Goal: Use online tool/utility: Use online tool/utility

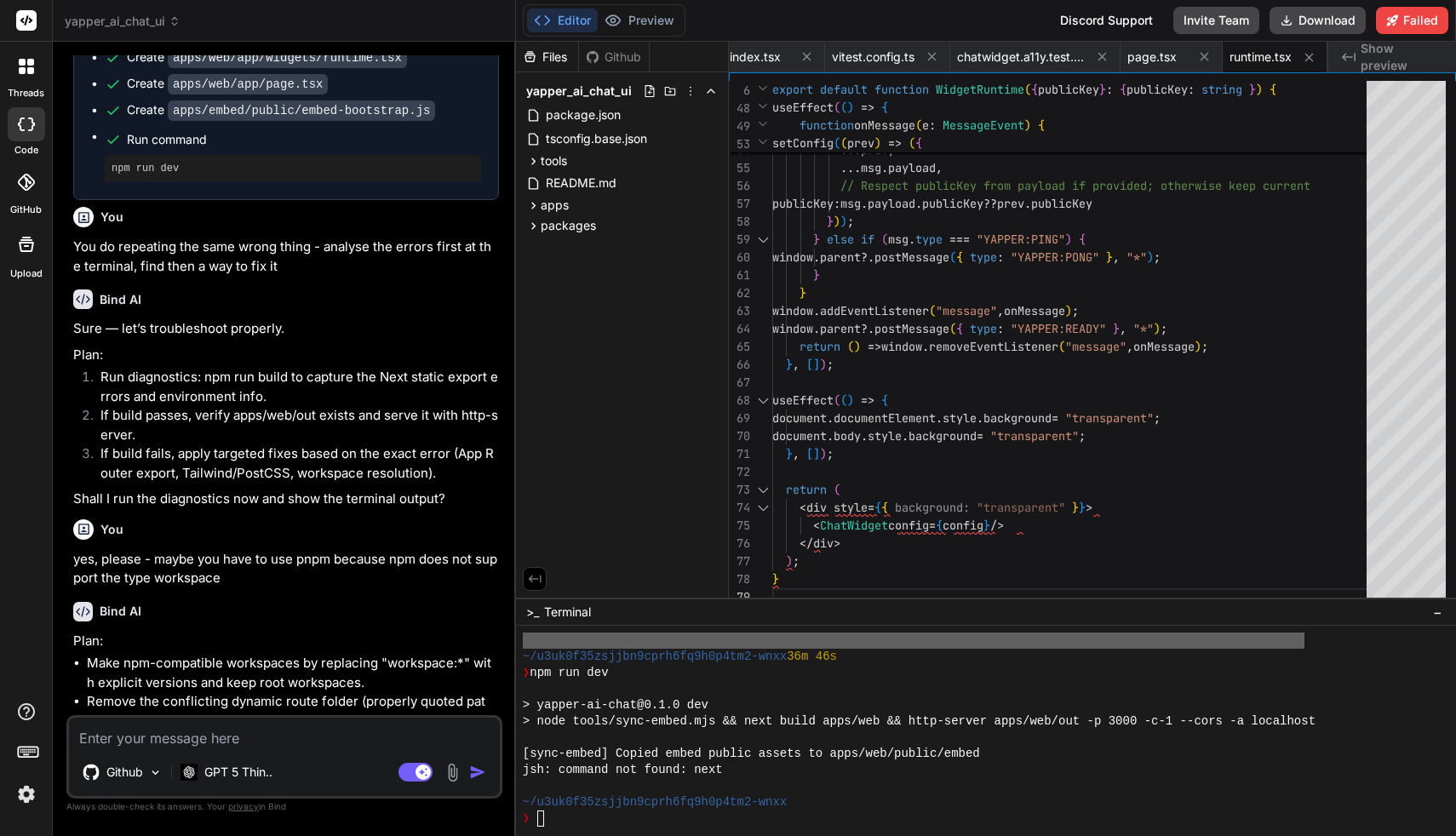
scroll to position [4519, 0]
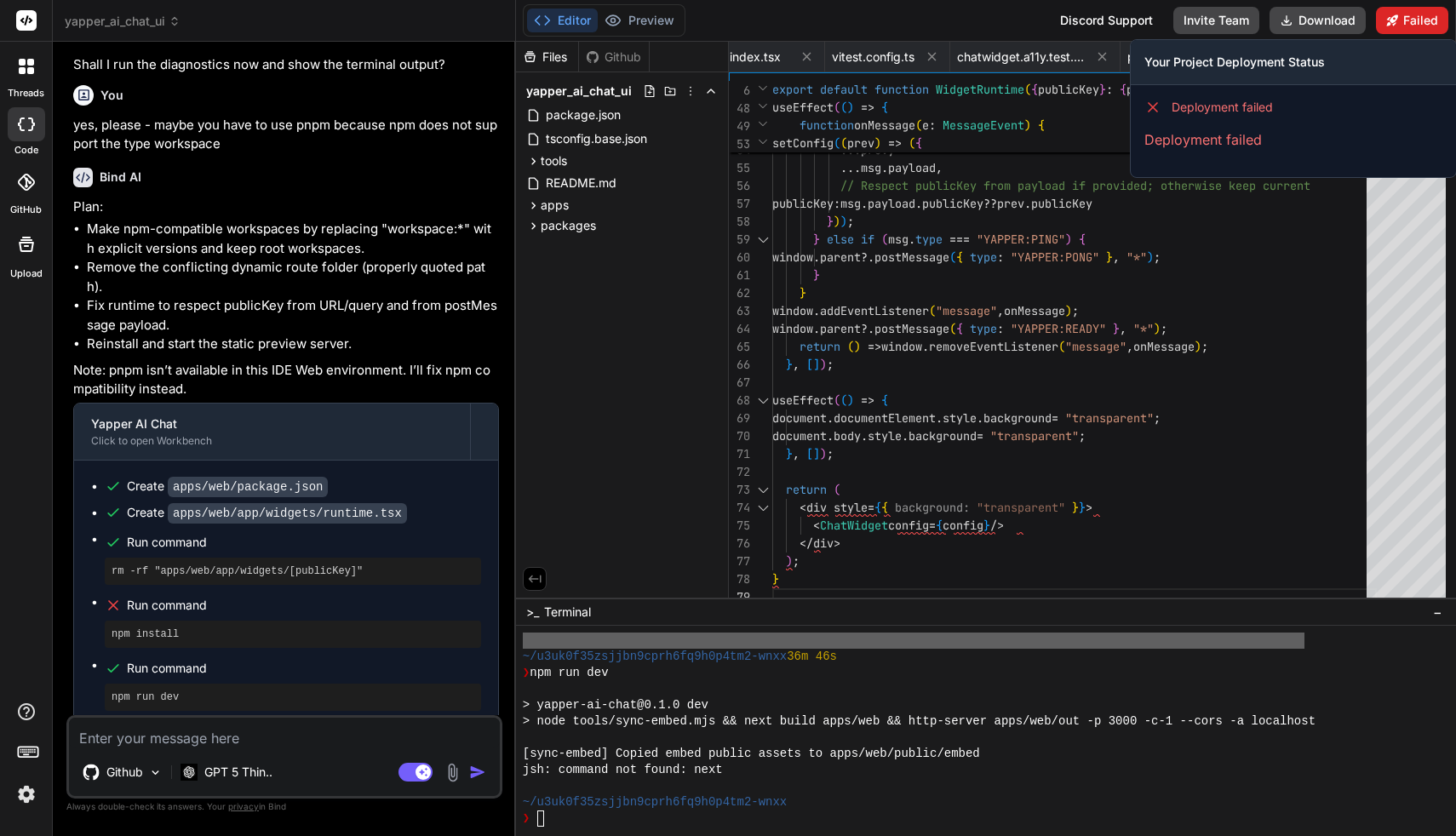
click at [1392, 22] on icon at bounding box center [1391, 20] width 11 height 11
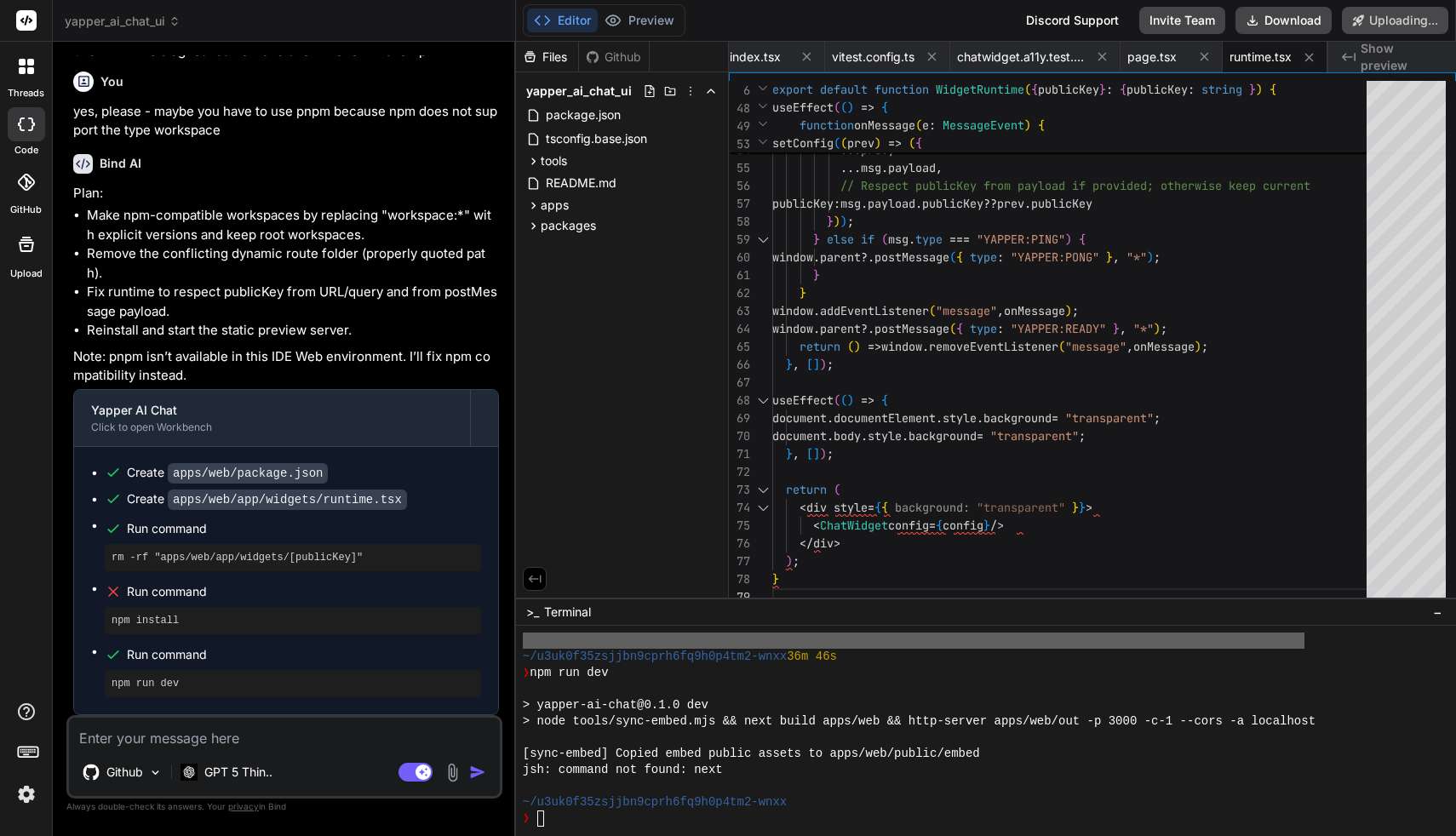
scroll to position [4471, 0]
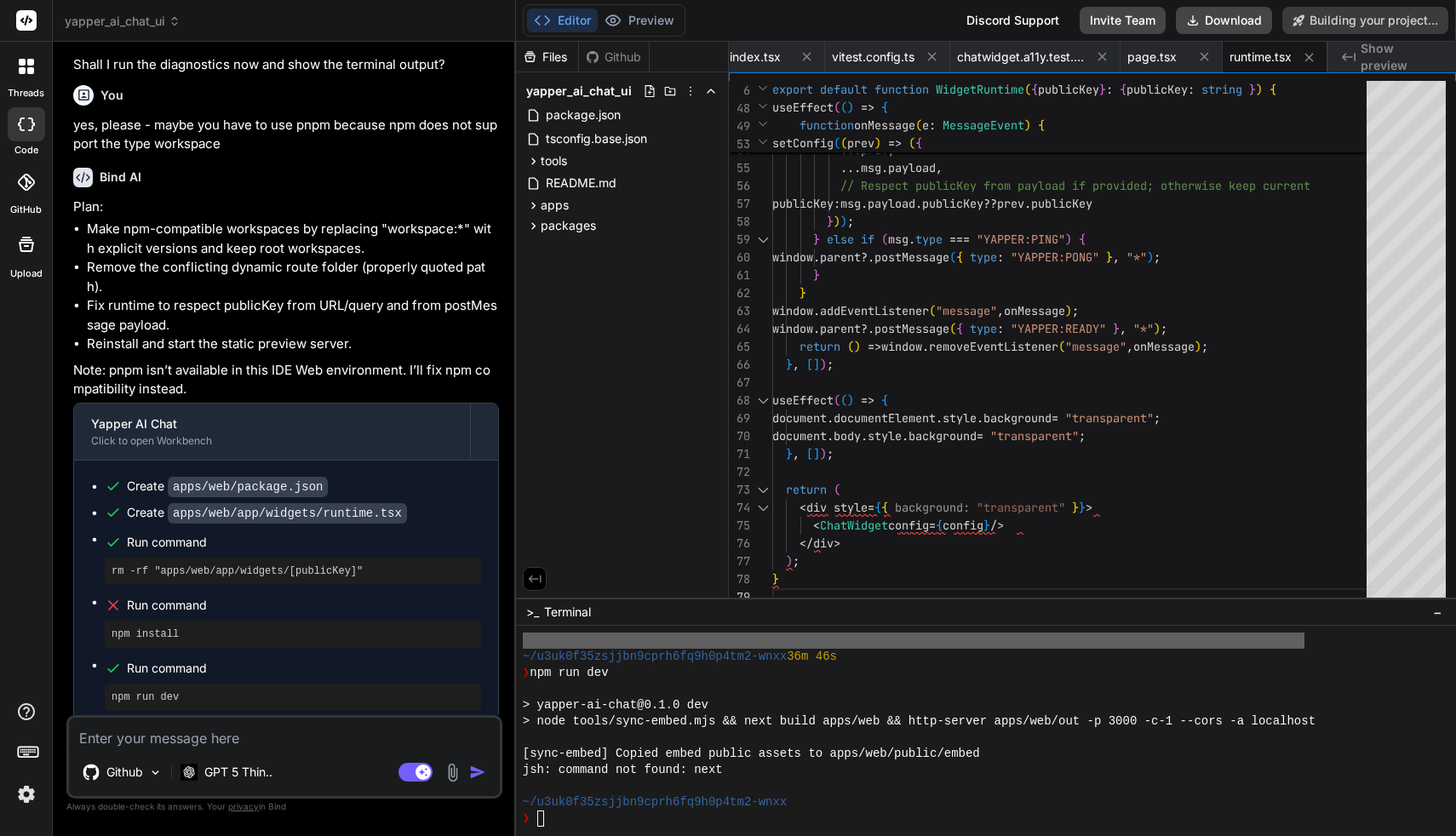
type textarea "x"
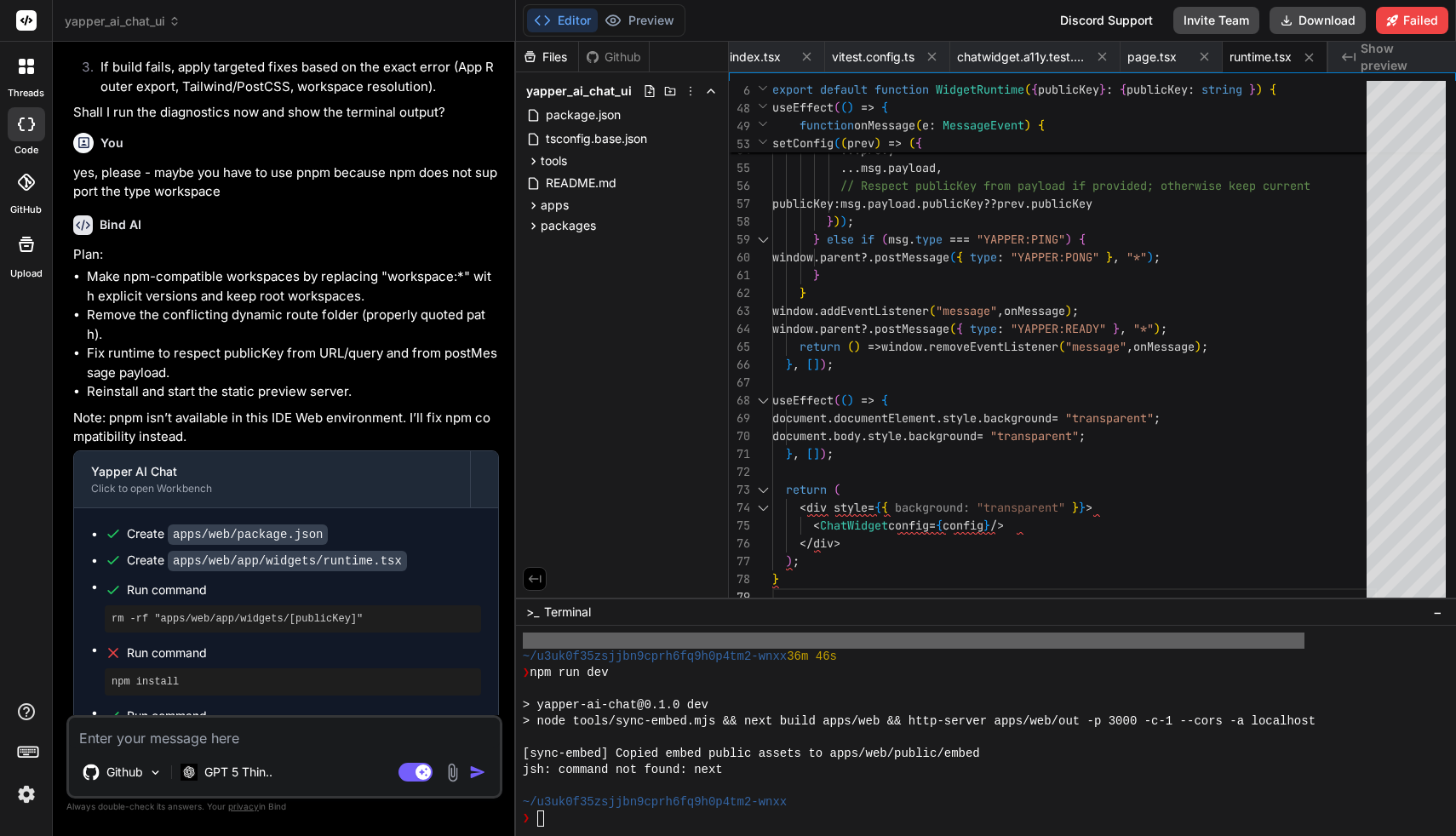
scroll to position [4519, 0]
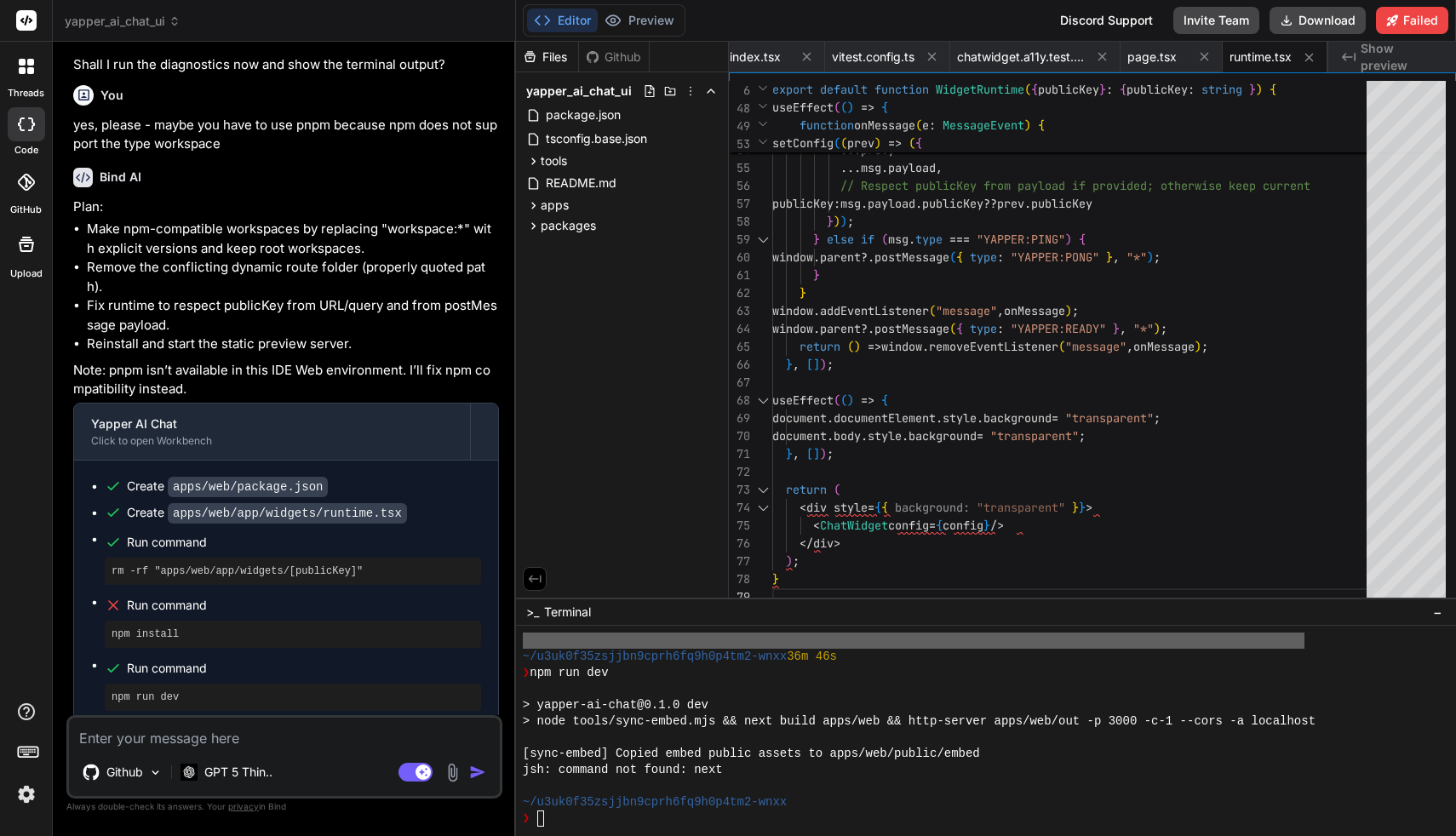
click at [250, 740] on textarea at bounding box center [283, 733] width 430 height 31
type textarea "s"
type textarea "x"
type textarea "c"
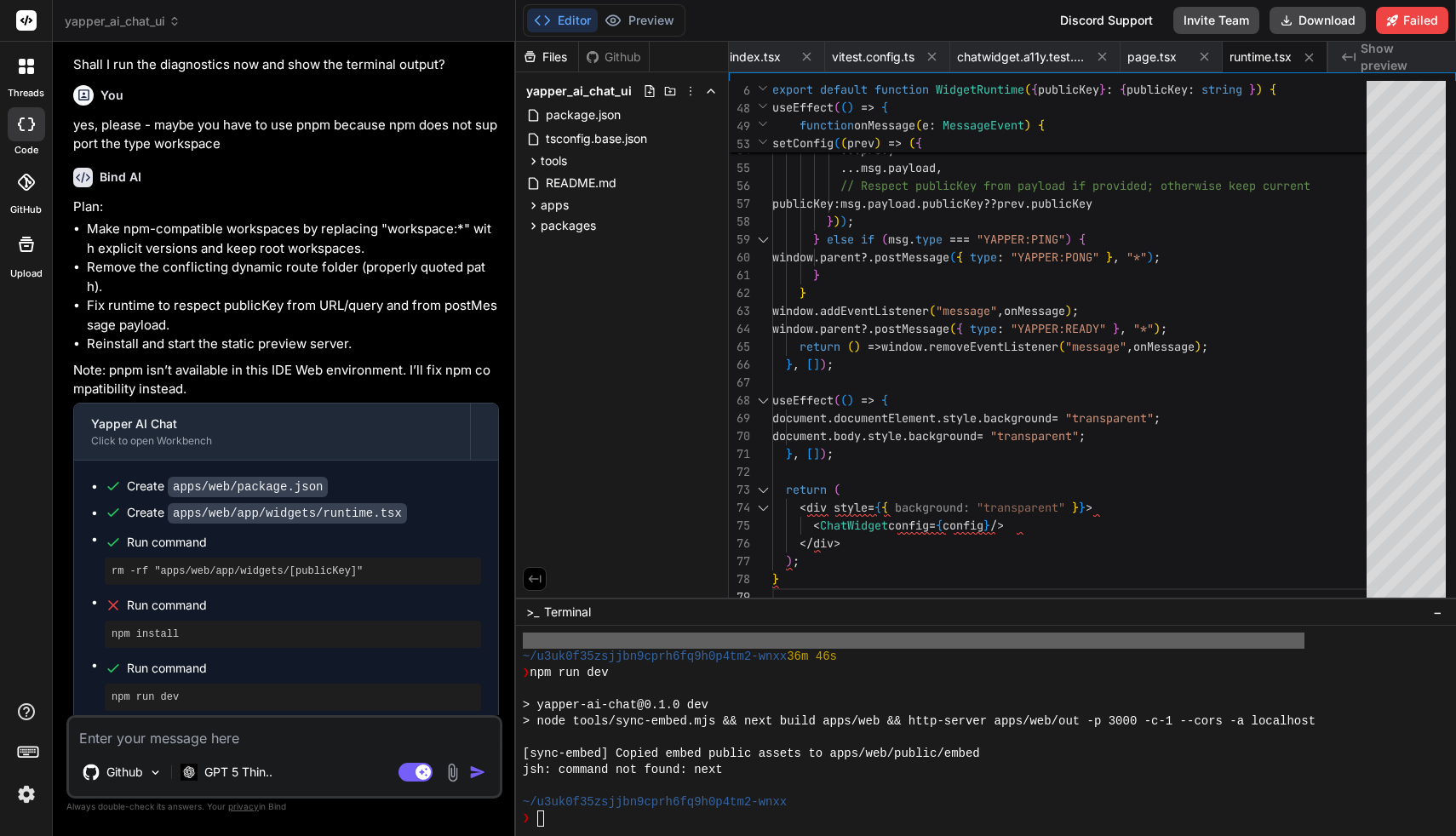
type textarea "x"
type textarea "ch"
type textarea "x"
type textarea "cha"
type textarea "x"
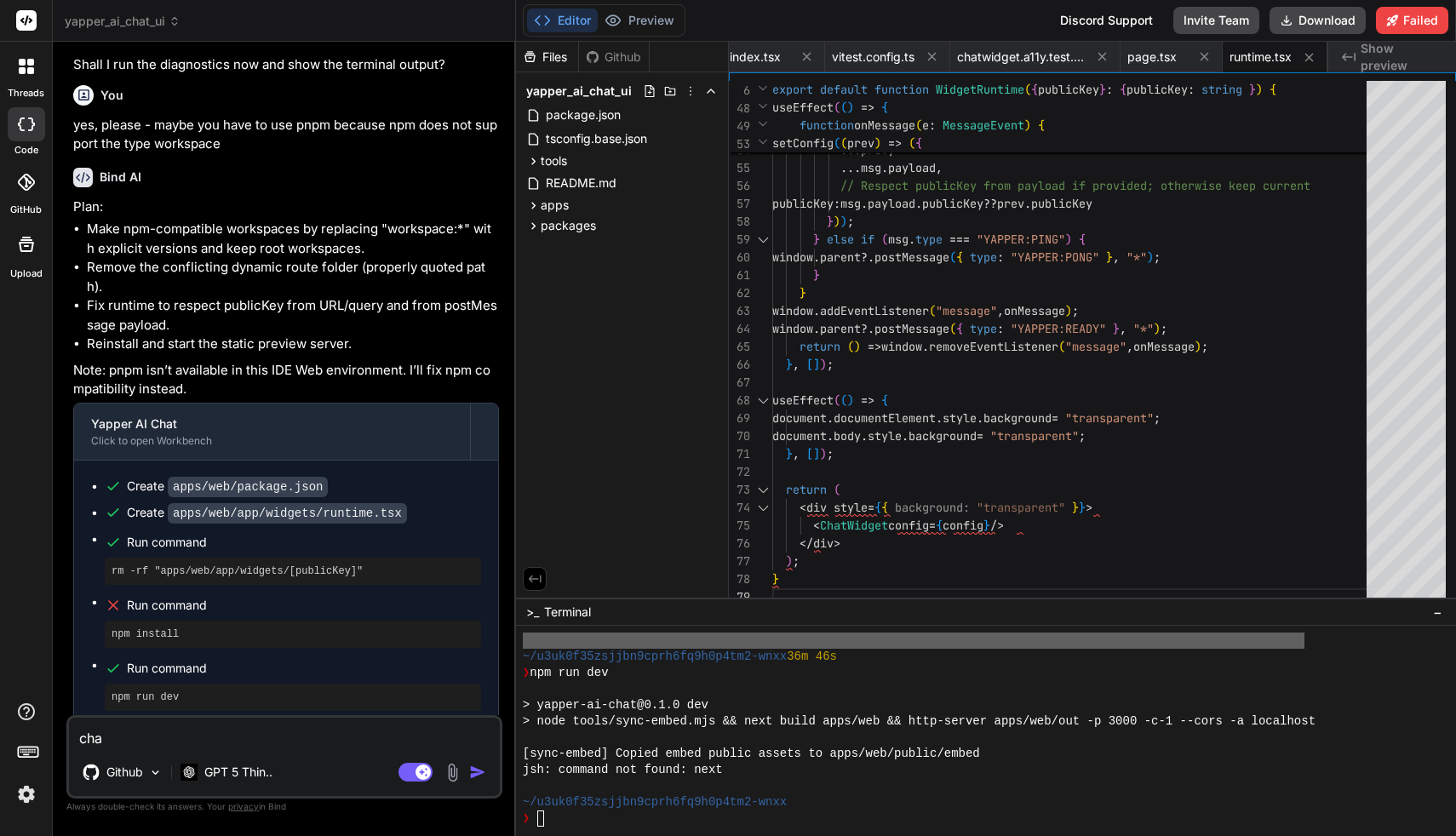
type textarea "chan"
type textarea "x"
type textarea "[PERSON_NAME]"
type textarea "x"
type textarea "change"
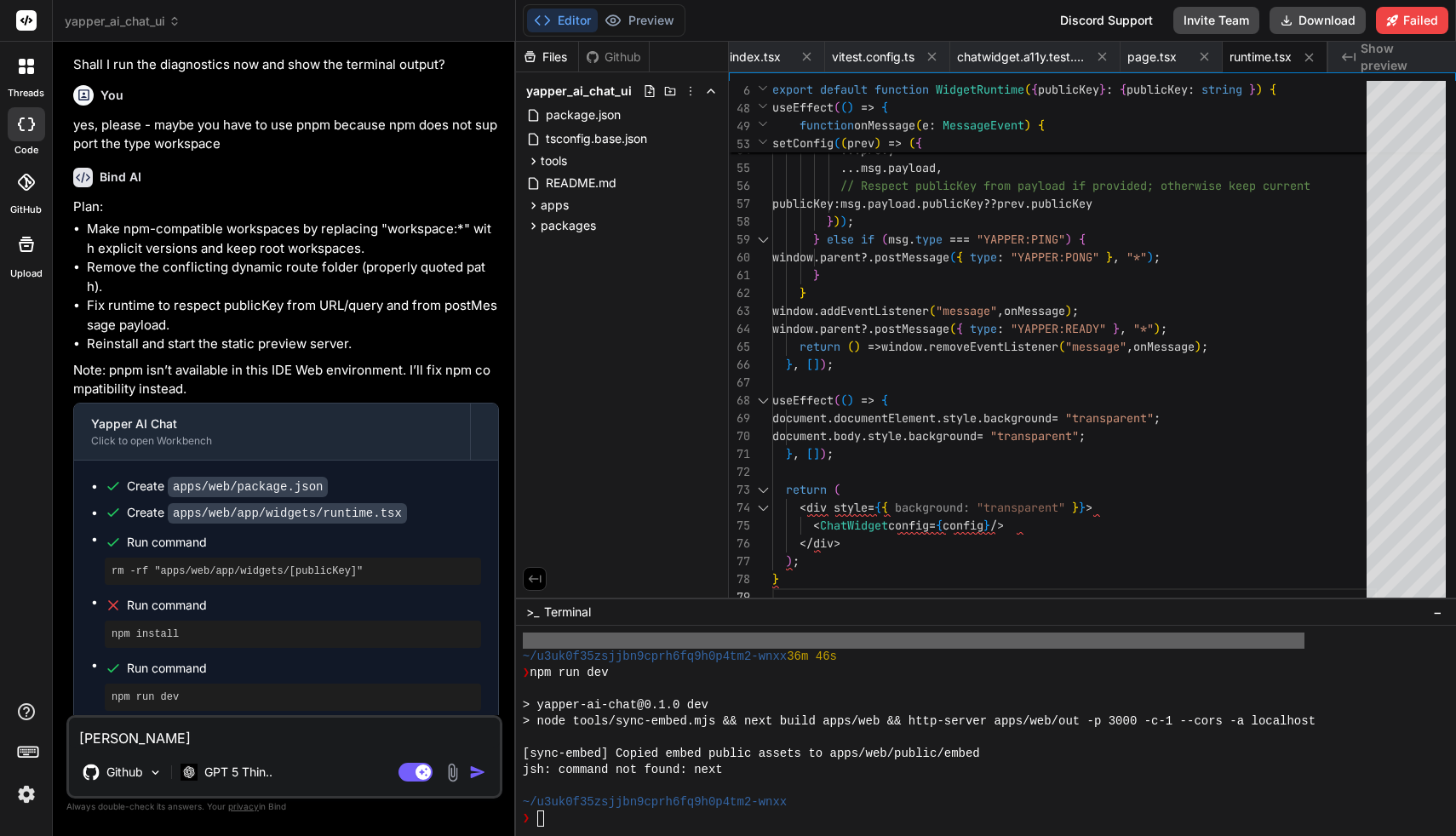
type textarea "x"
type textarea "change"
type textarea "x"
type textarea "change y"
type textarea "x"
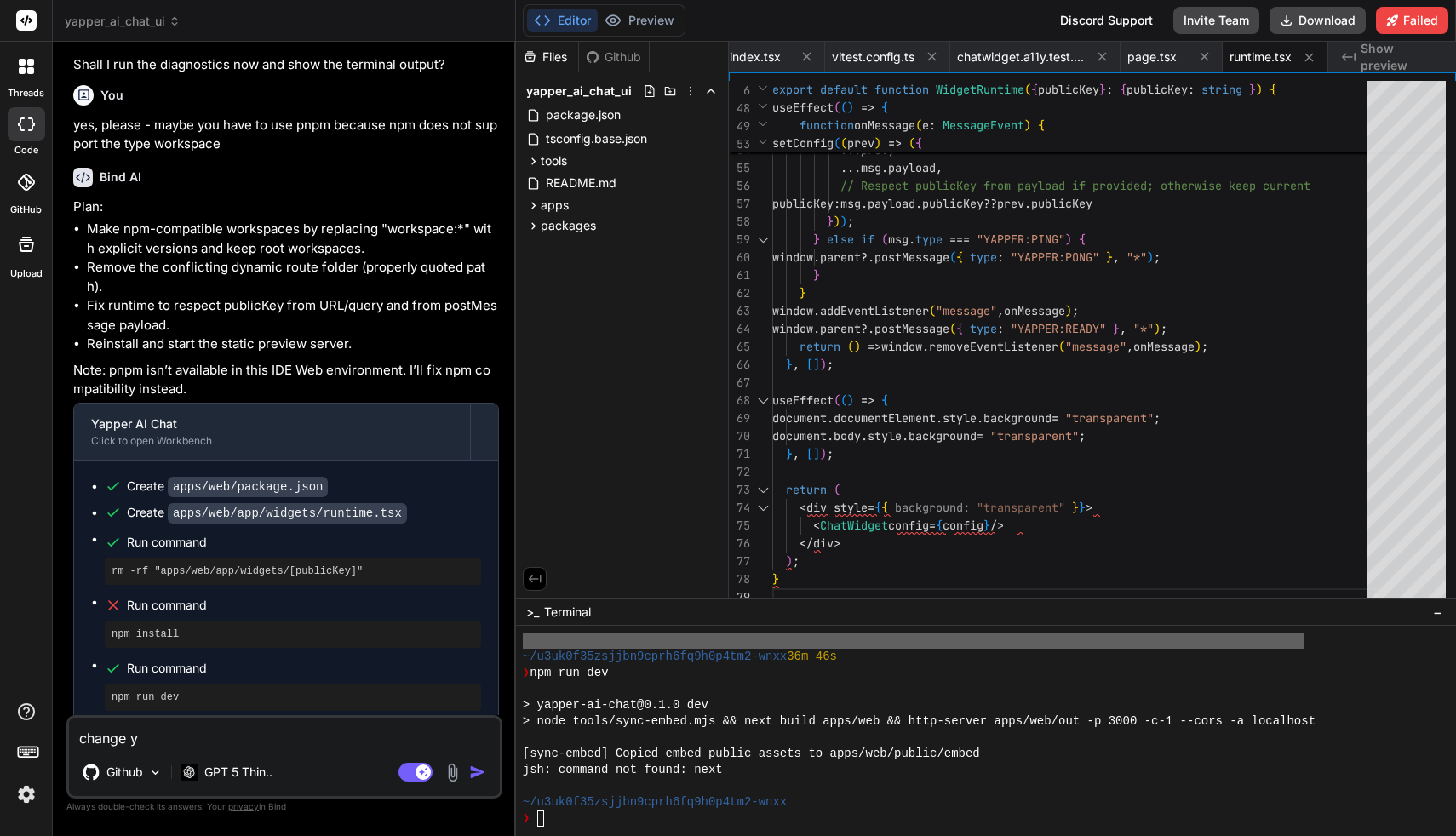
type textarea "change yo"
type textarea "x"
type textarea "change you"
type textarea "x"
type textarea "change your"
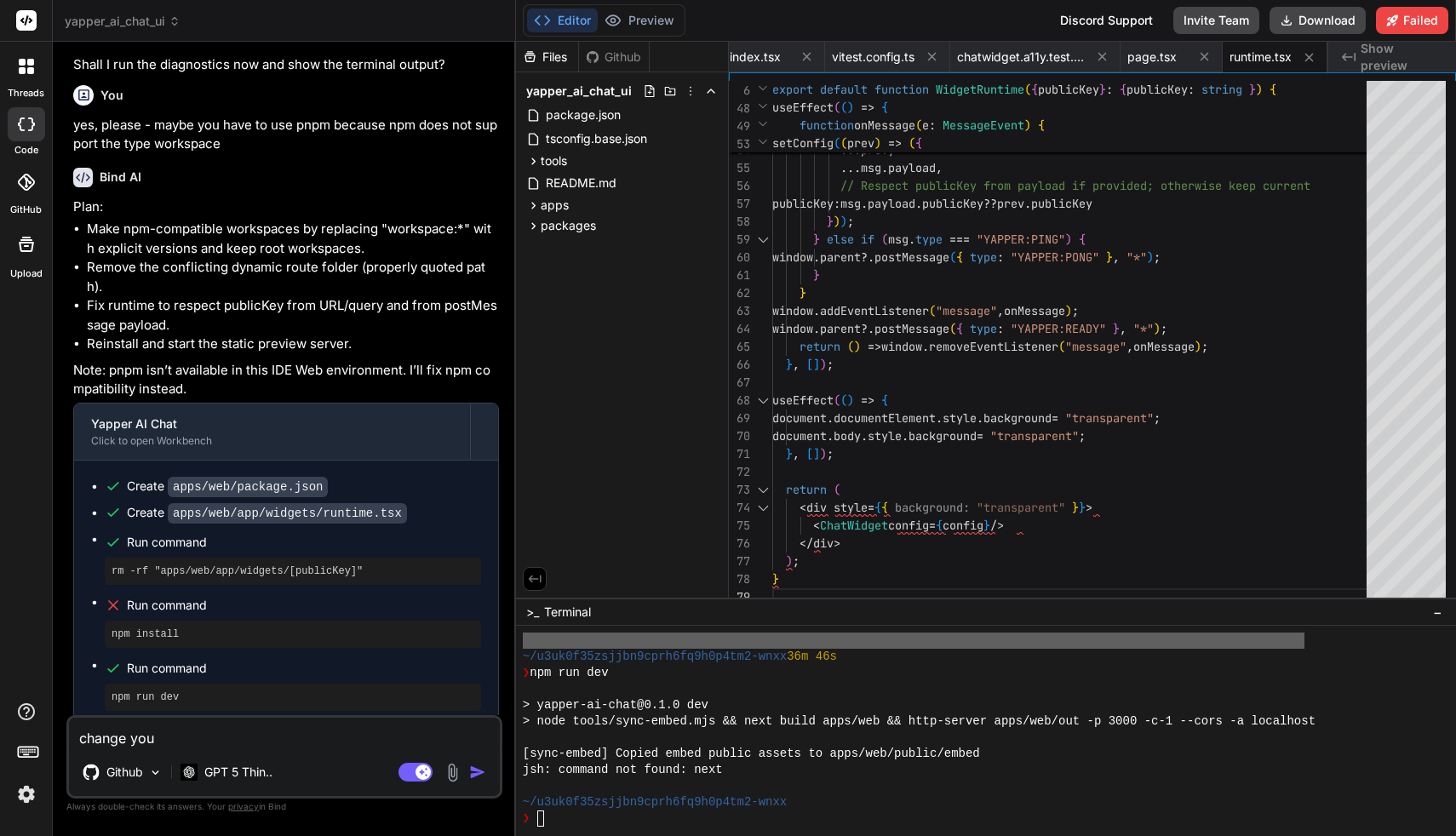
type textarea "x"
type textarea "change your"
type textarea "x"
type textarea "change your a"
type textarea "x"
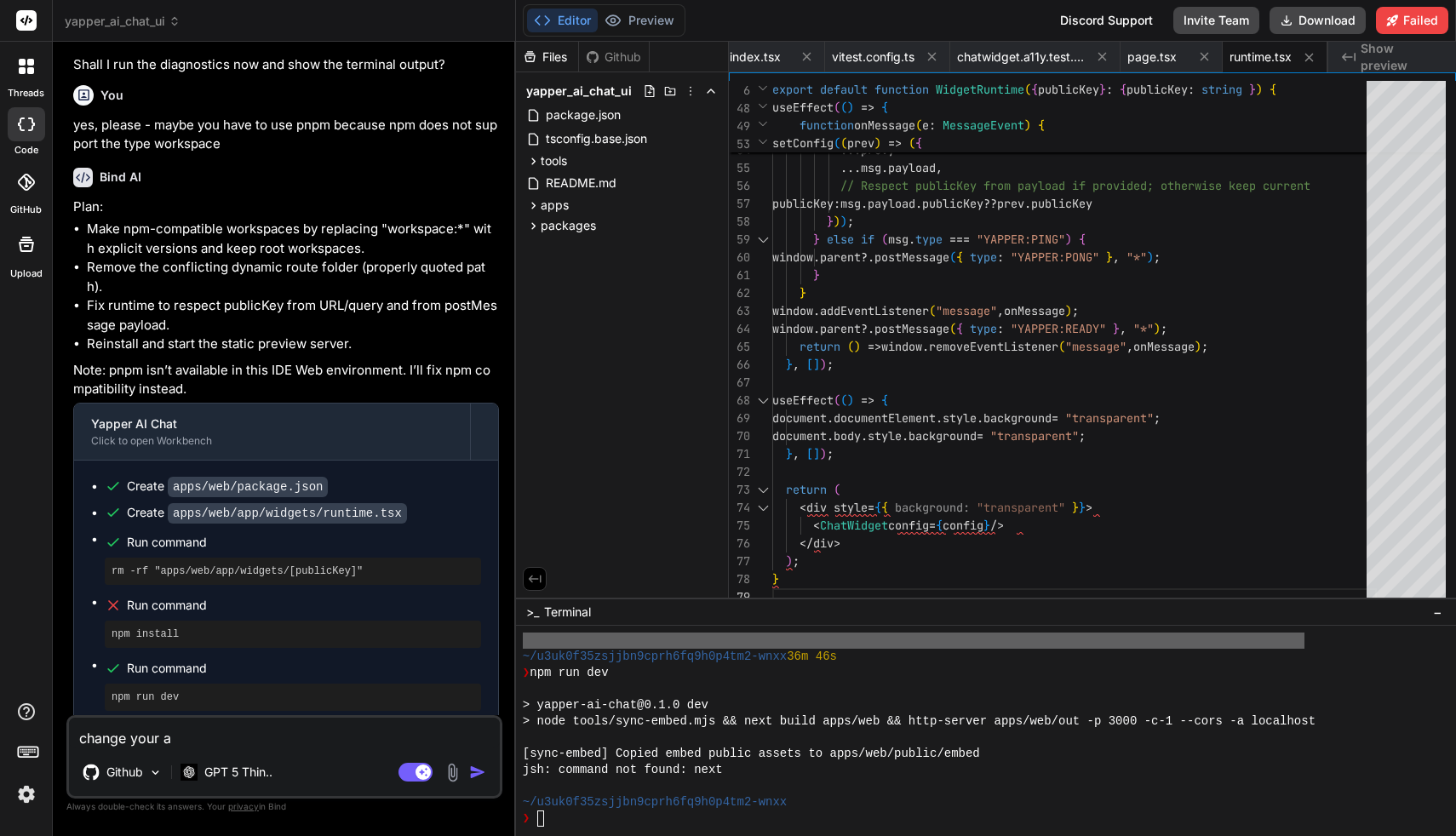
type textarea "change your ap"
type textarea "x"
type textarea "change your app"
type textarea "x"
type textarea "change your appr"
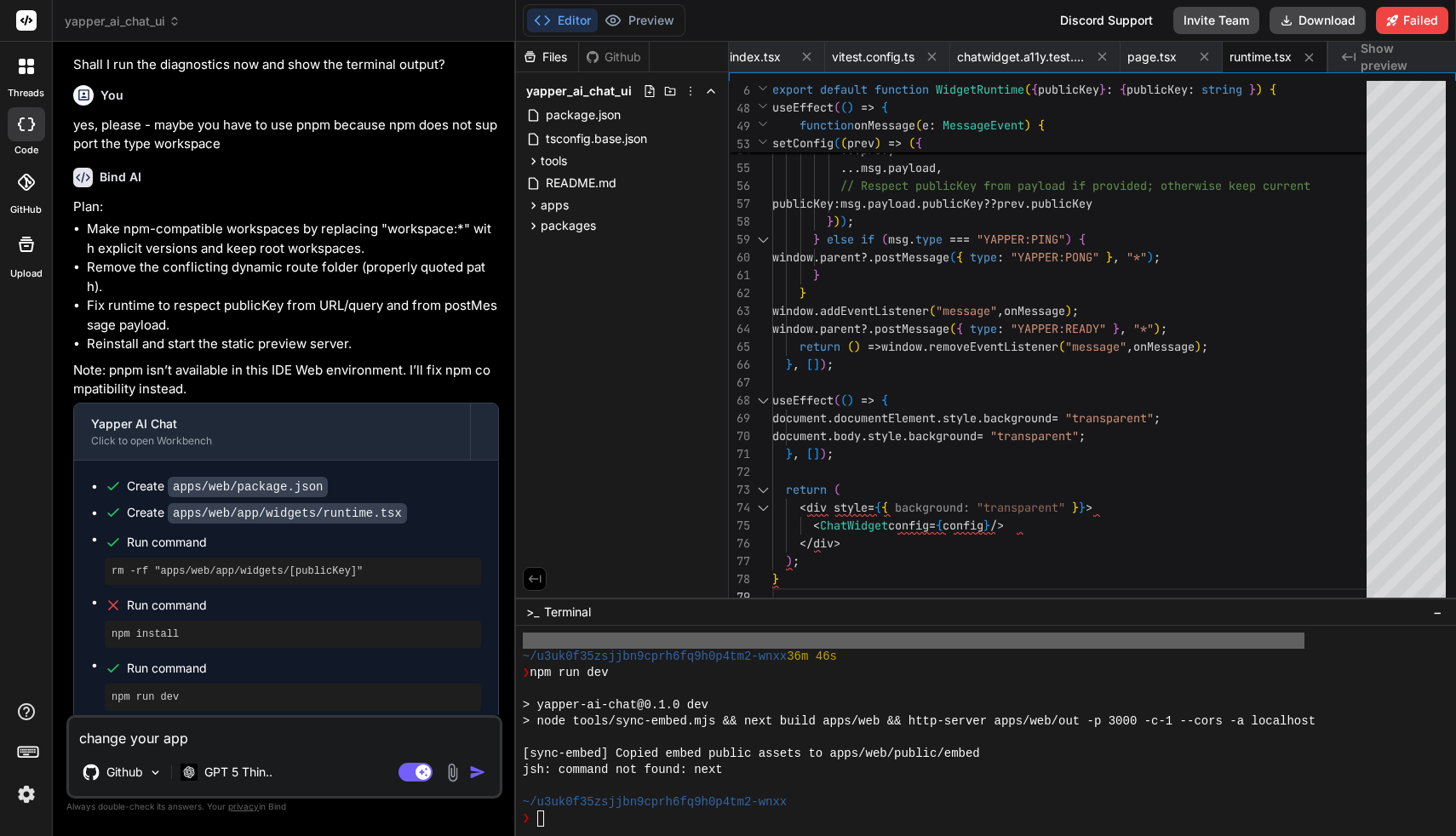
type textarea "x"
type textarea "change your appro"
type textarea "x"
type textarea "change your approa"
type textarea "x"
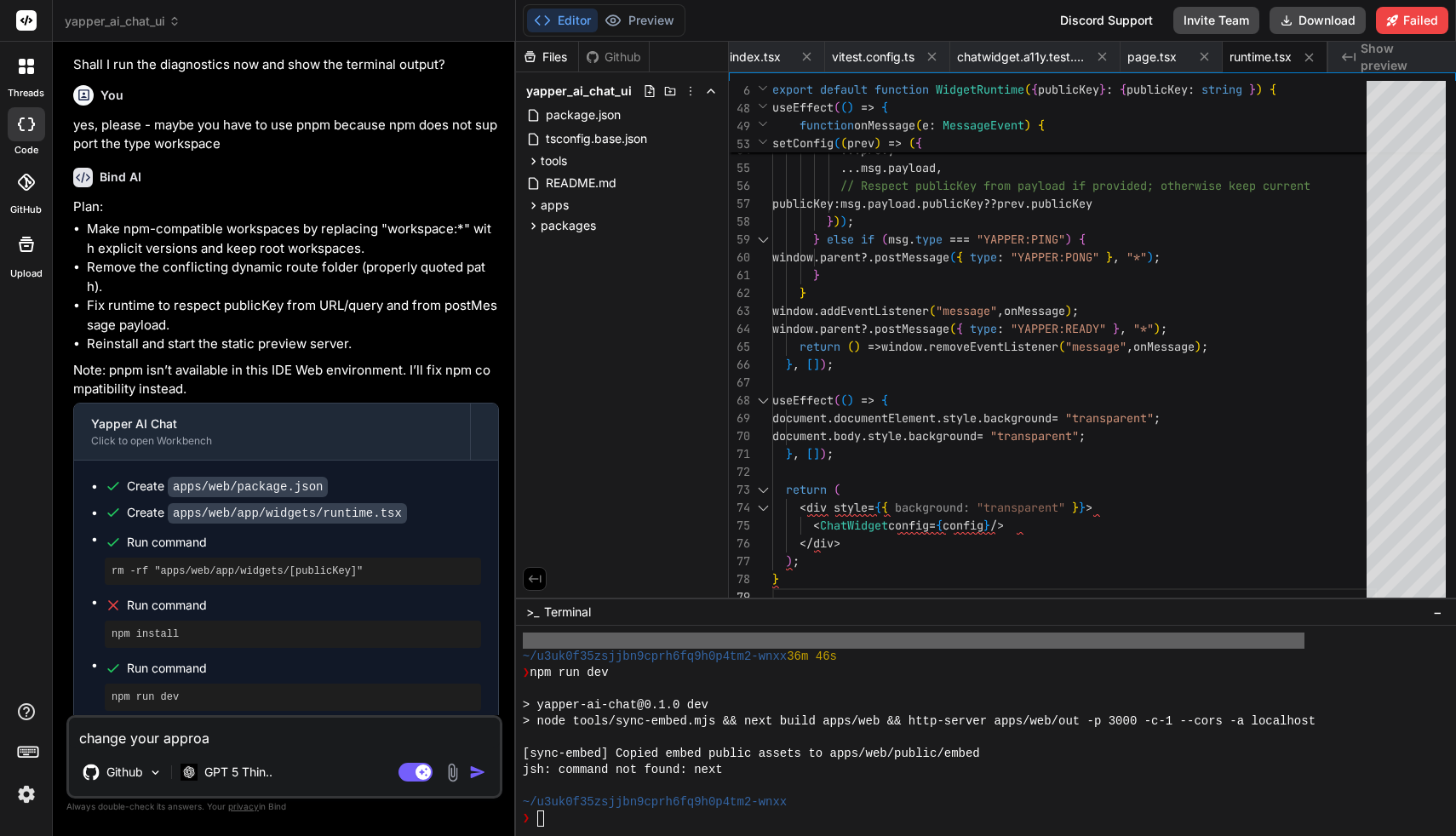
type textarea "change your approac"
type textarea "x"
type textarea "change your approach"
type textarea "x"
type textarea "change your approach"
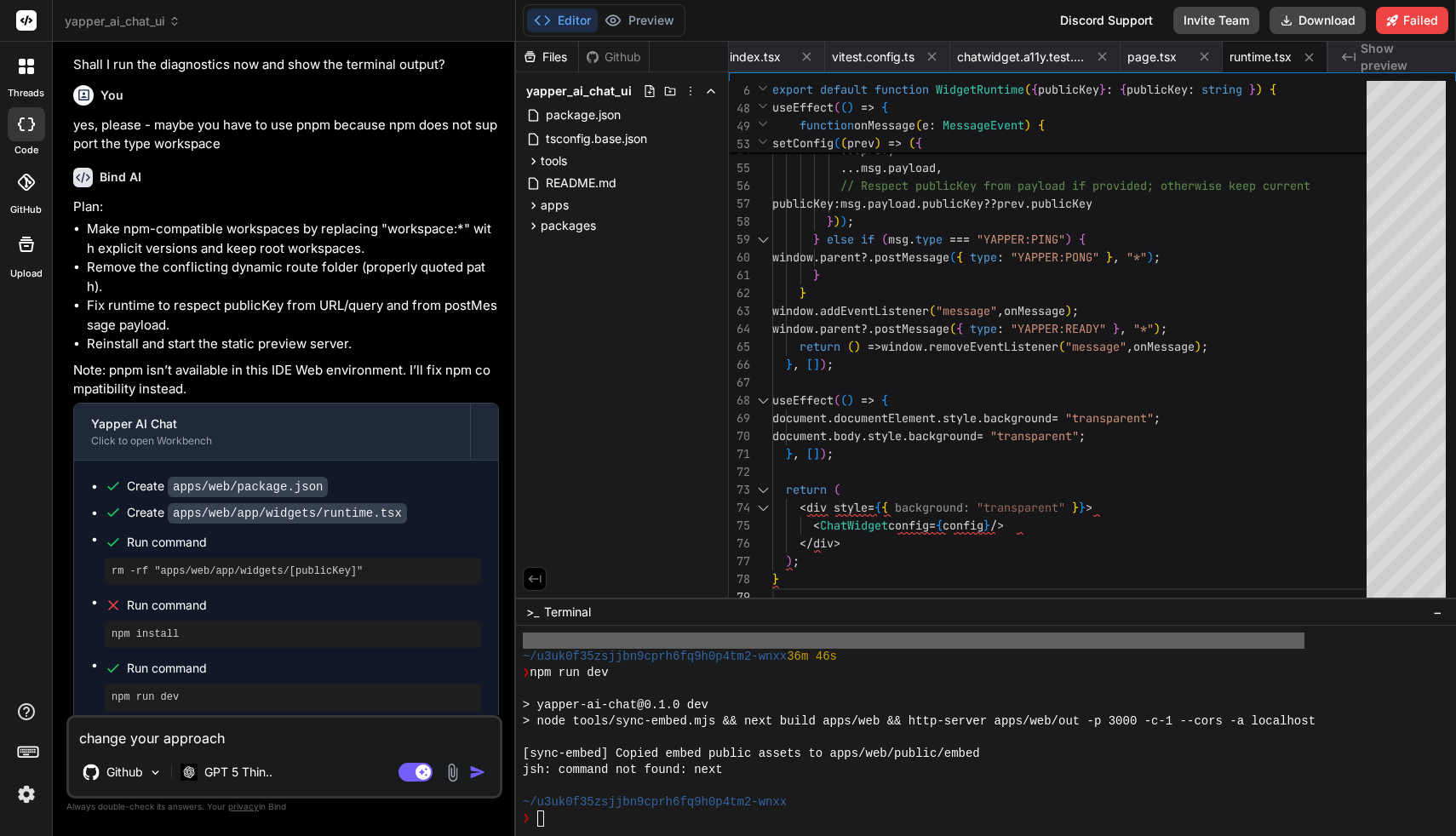
type textarea "x"
type textarea "change your approach -"
type textarea "x"
type textarea "change your approach -"
type textarea "x"
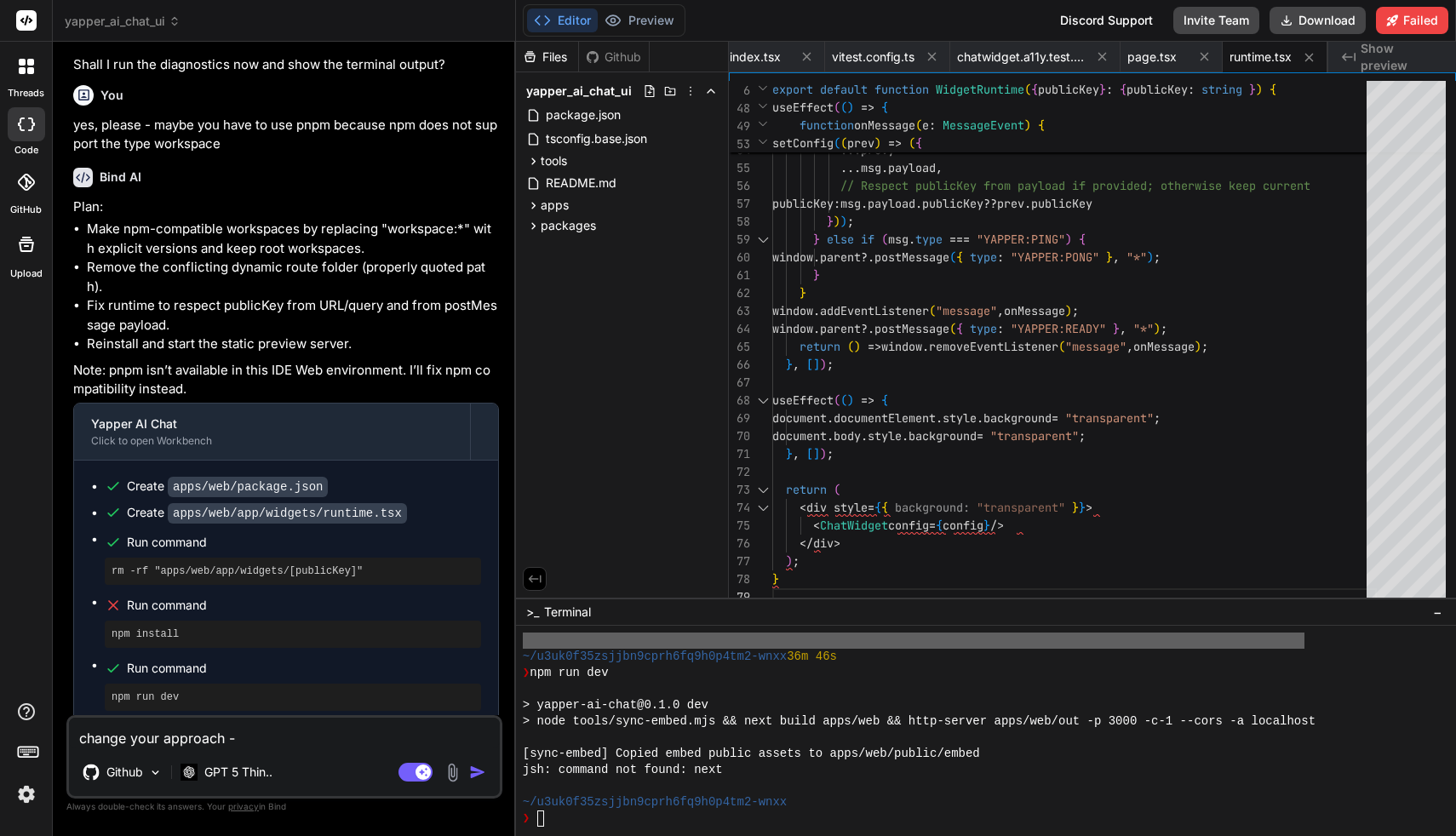
type textarea "change your approach - i"
type textarea "x"
type textarea "change your approach - it"
type textarea "x"
type textarea "change your approach - it"
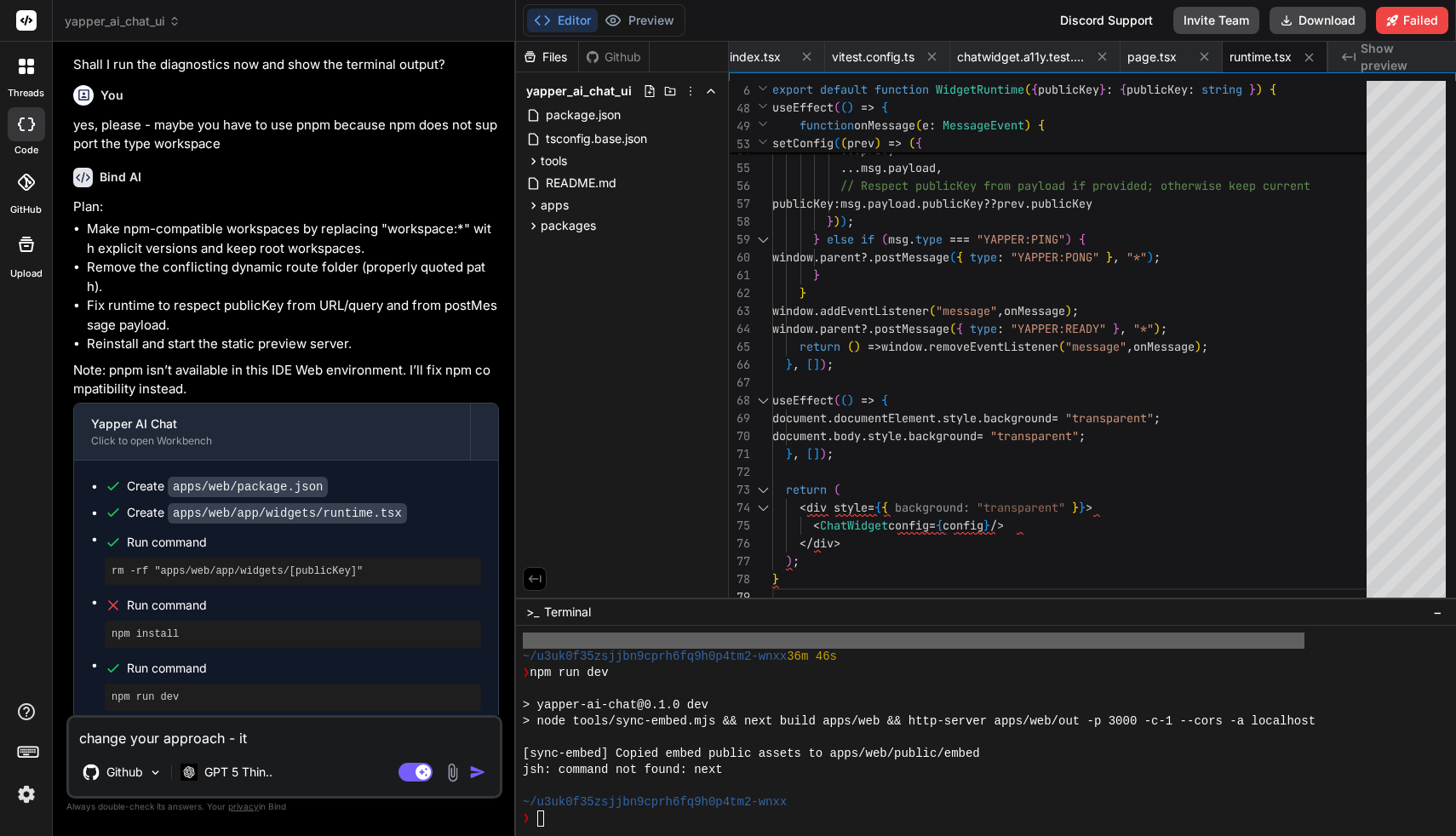
type textarea "x"
type textarea "change your approach - it d"
type textarea "x"
type textarea "change your approach - it do"
type textarea "x"
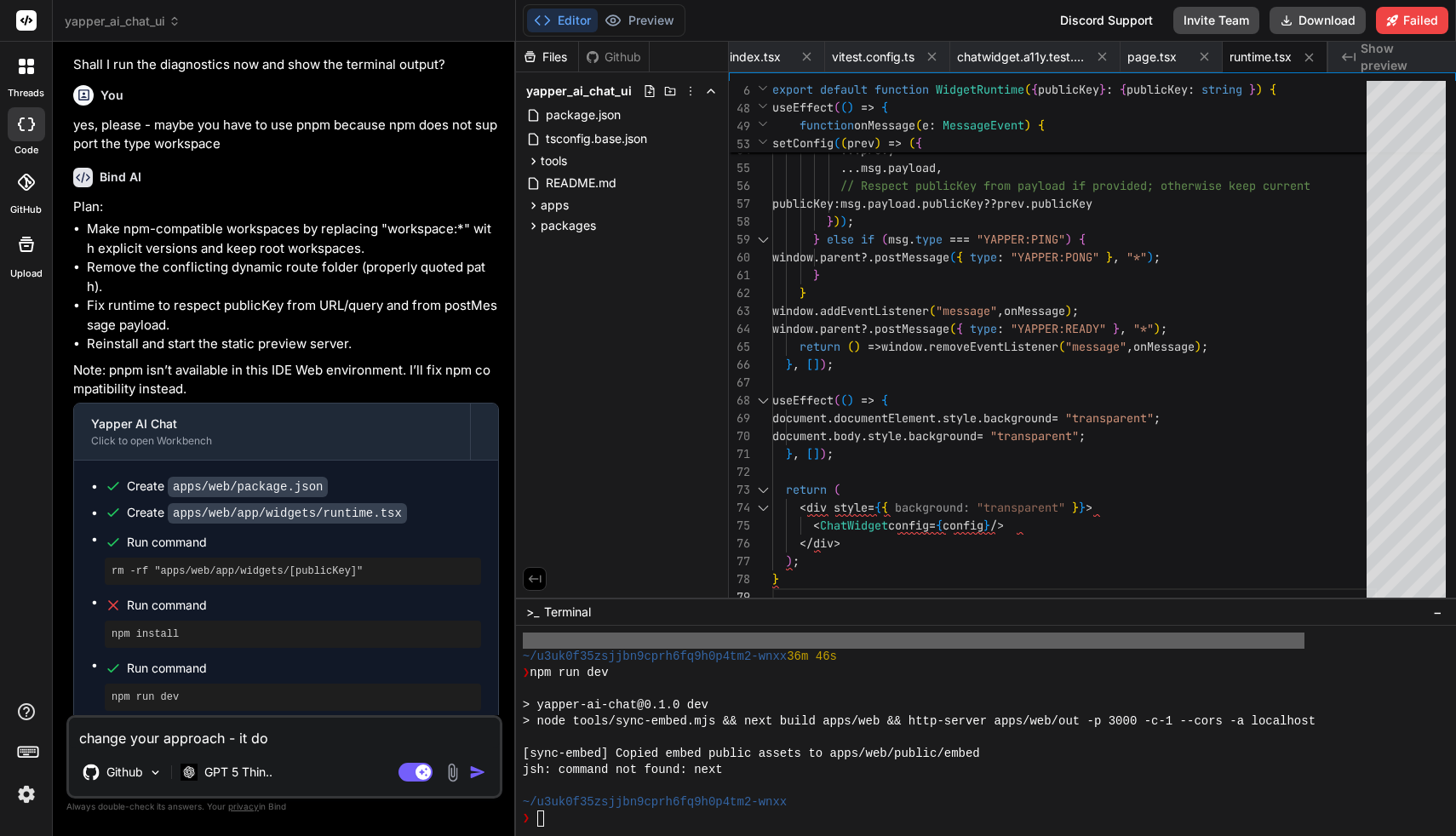
type textarea "change your approach - it doe"
type textarea "x"
type textarea "change your approach - it does"
type textarea "x"
type textarea "change your approach - it does"
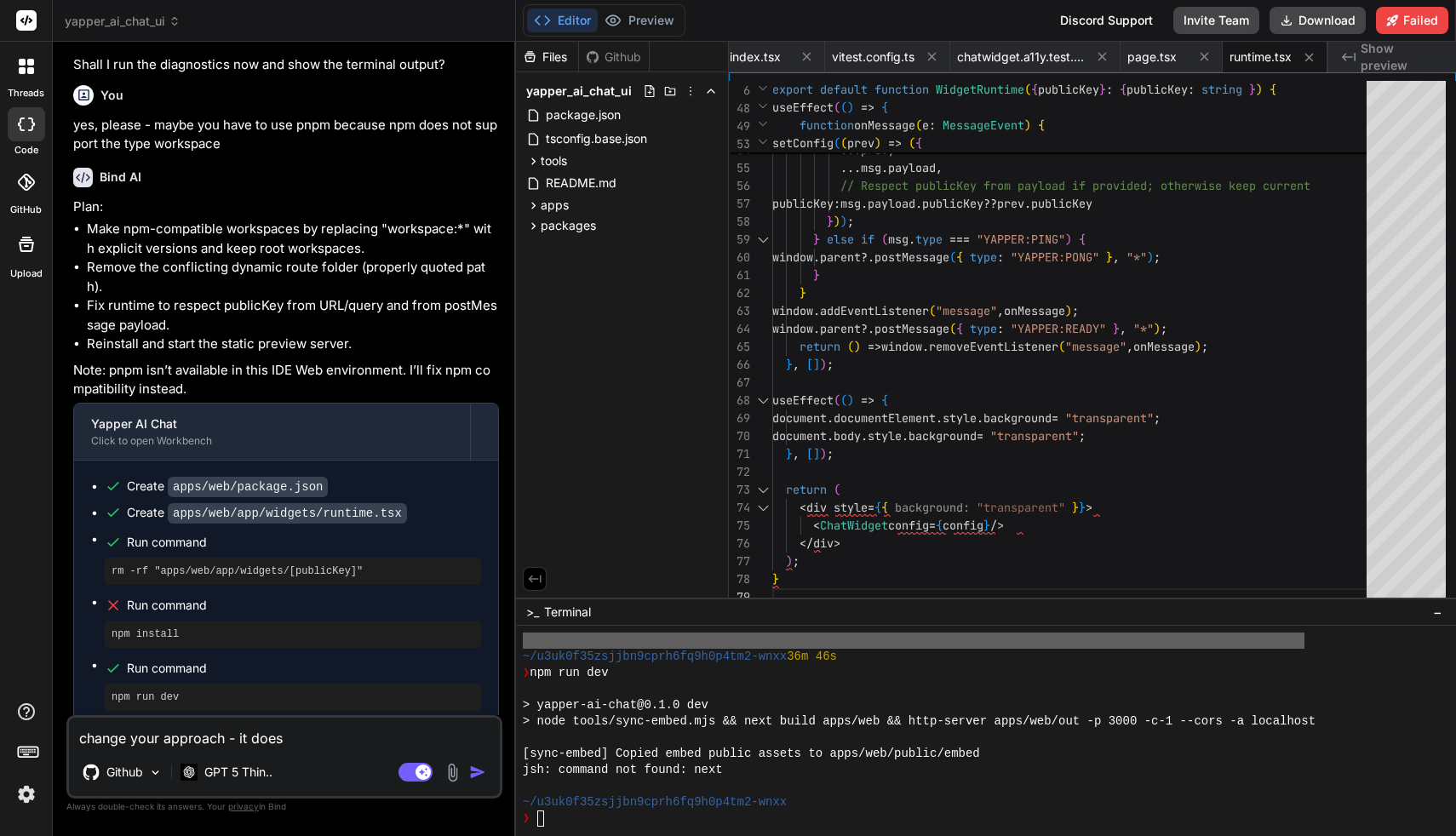
type textarea "x"
type textarea "change your approach - it does s"
type textarea "x"
type textarea "change your approach - it does st"
type textarea "x"
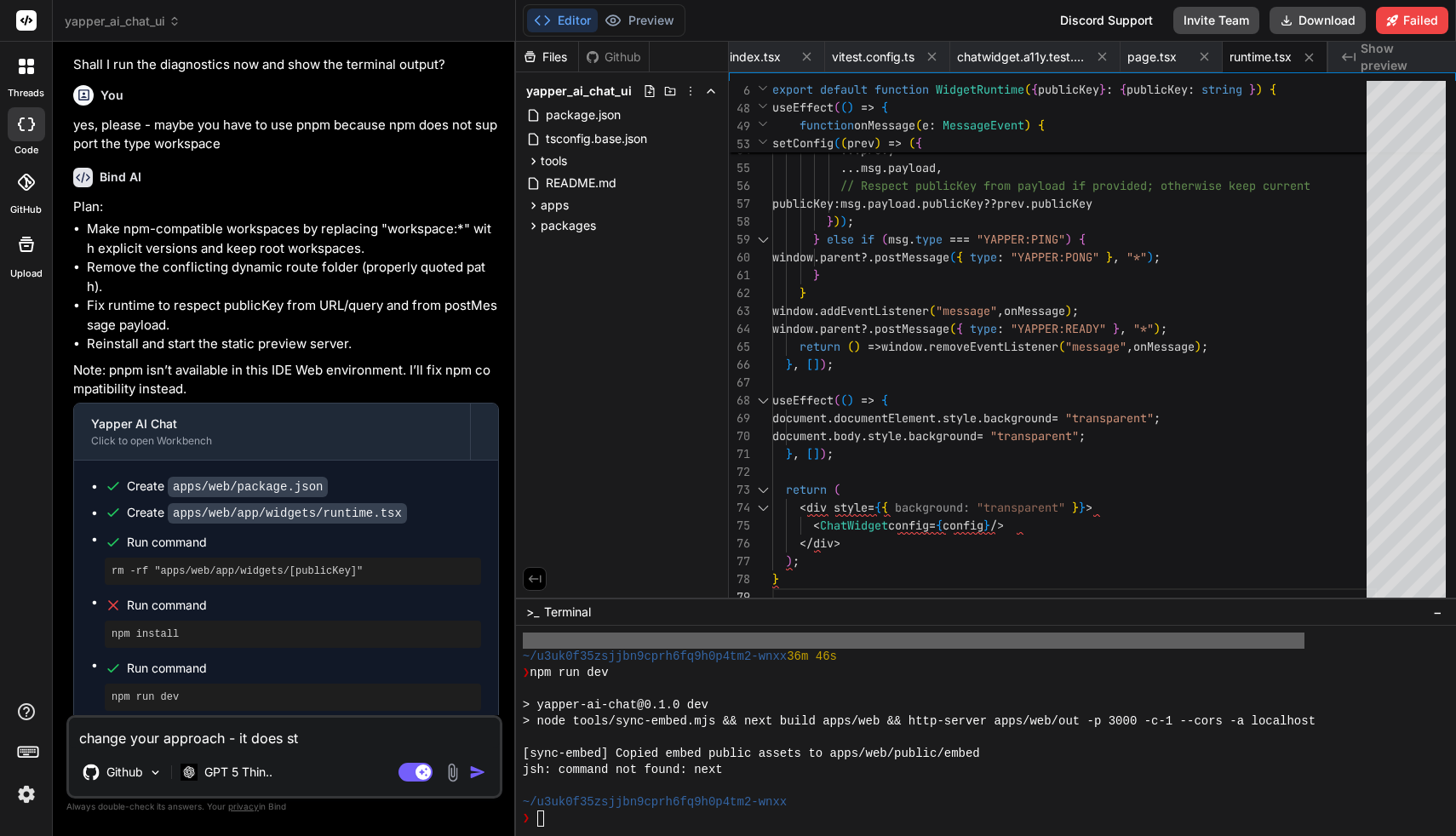
type textarea "change your approach - it does sti"
type textarea "x"
type textarea "change your approach - it does stil"
type textarea "x"
type textarea "change your approach - it does still"
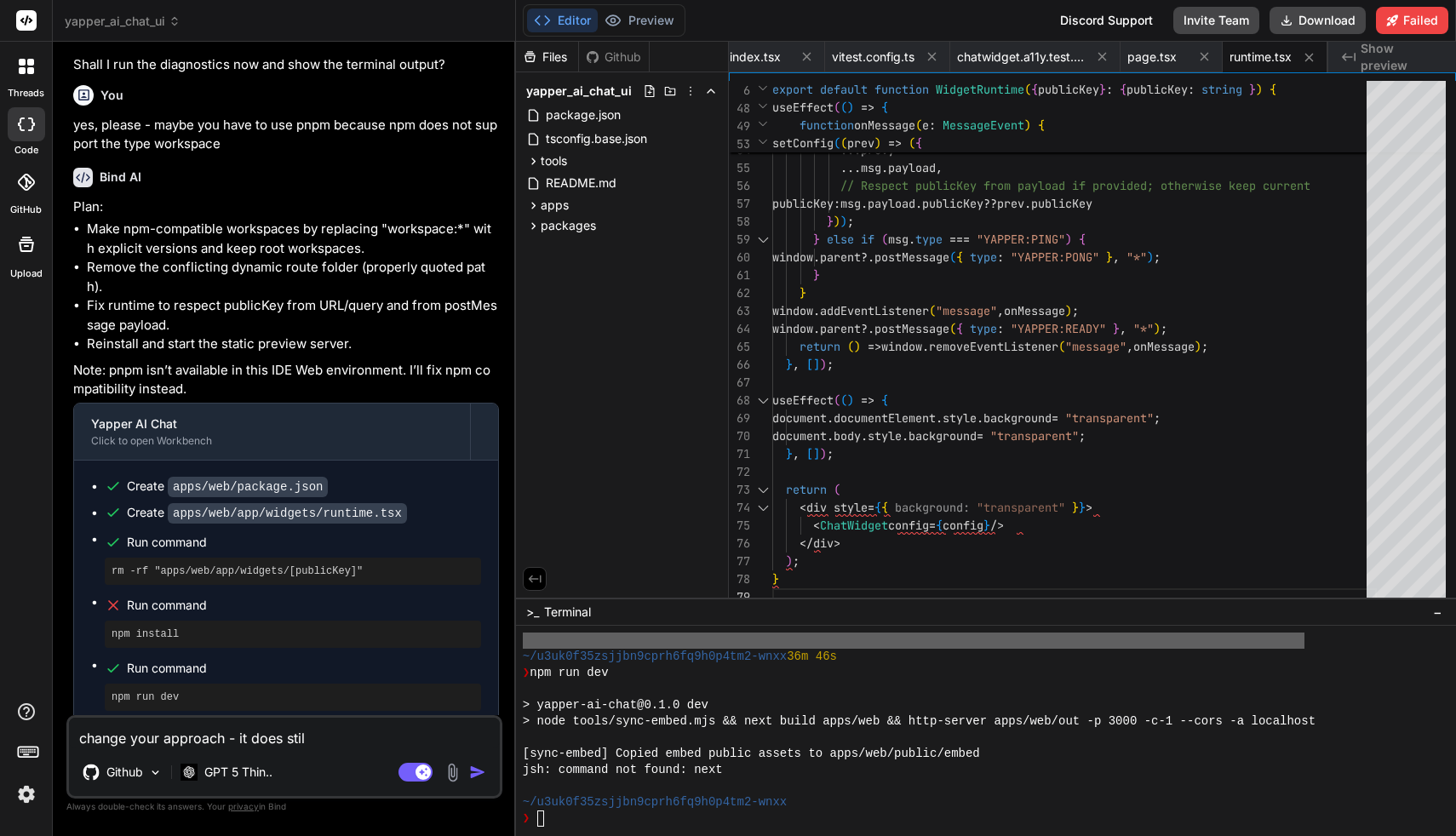
type textarea "x"
type textarea "change your approach - it does still"
type textarea "x"
type textarea "change your approach - it does still n"
type textarea "x"
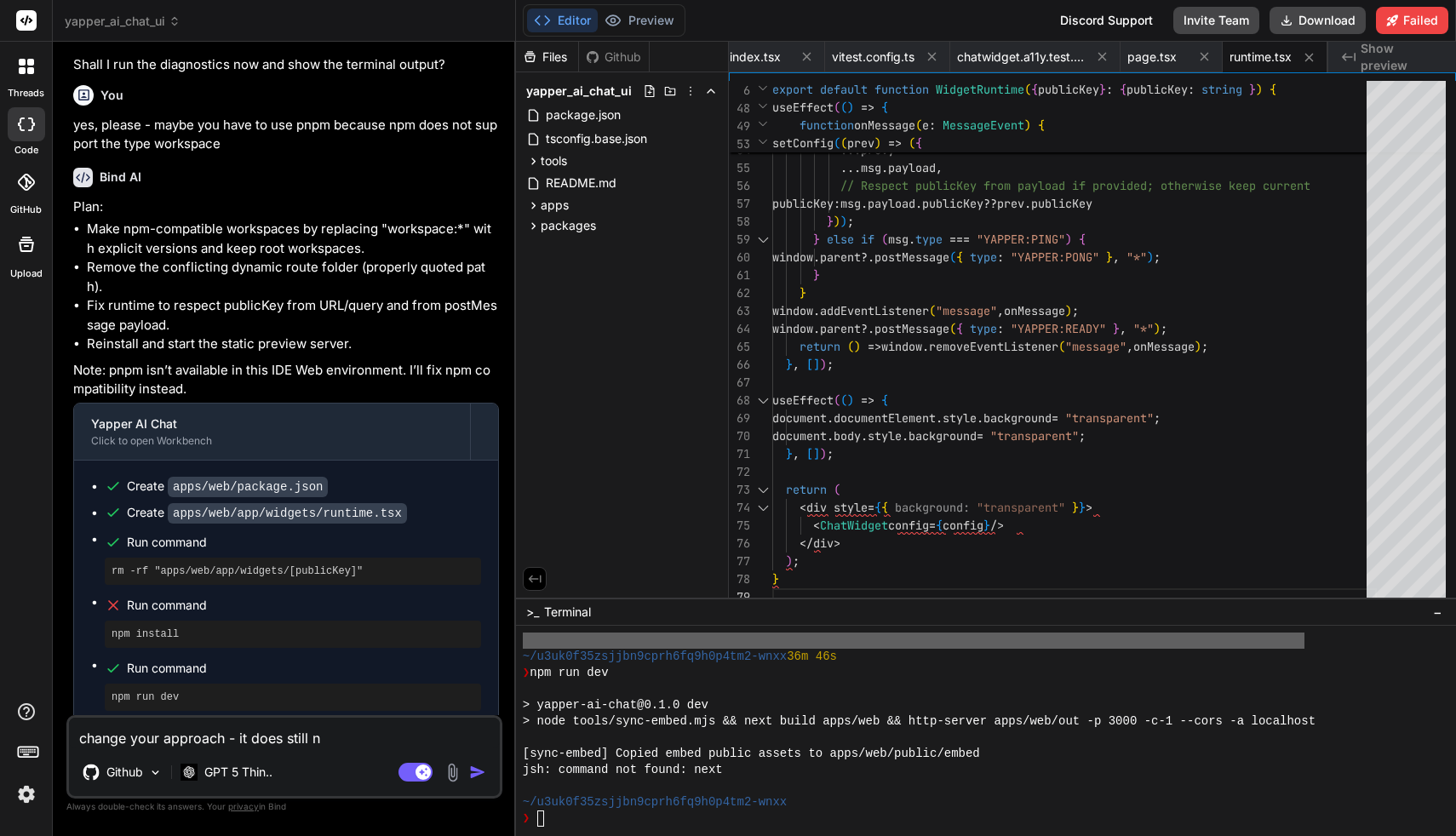
type textarea "change your approach - it does still no"
type textarea "x"
type textarea "change your approach - it does still not"
type textarea "x"
type textarea "change your approach - it does still not"
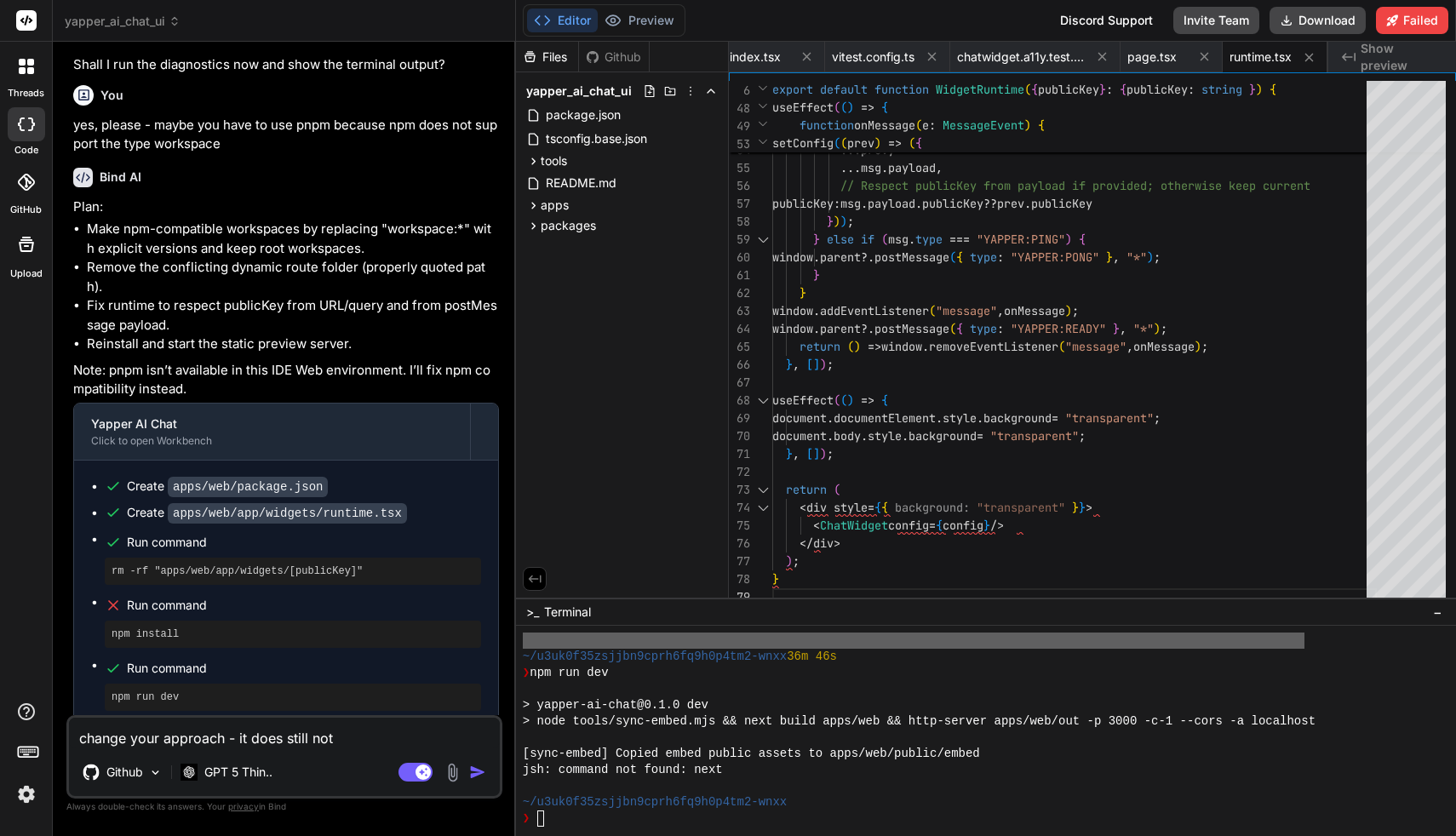
type textarea "x"
type textarea "change your approach - it does still not w"
type textarea "x"
type textarea "change your approach - it does still not wo"
type textarea "x"
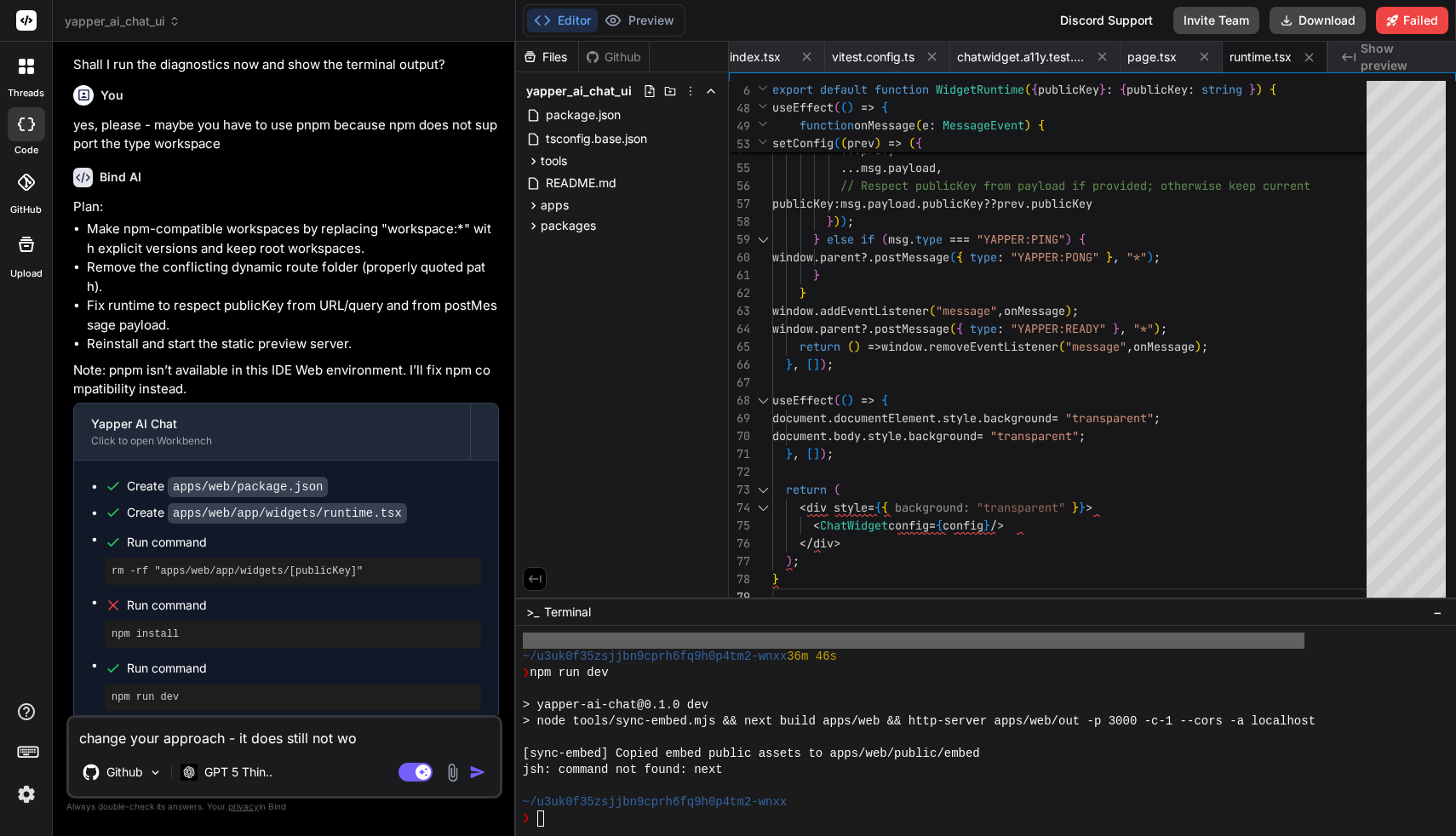
type textarea "change your approach - it does still not wor"
type textarea "x"
type textarea "change your approach - it does still not work"
type textarea "x"
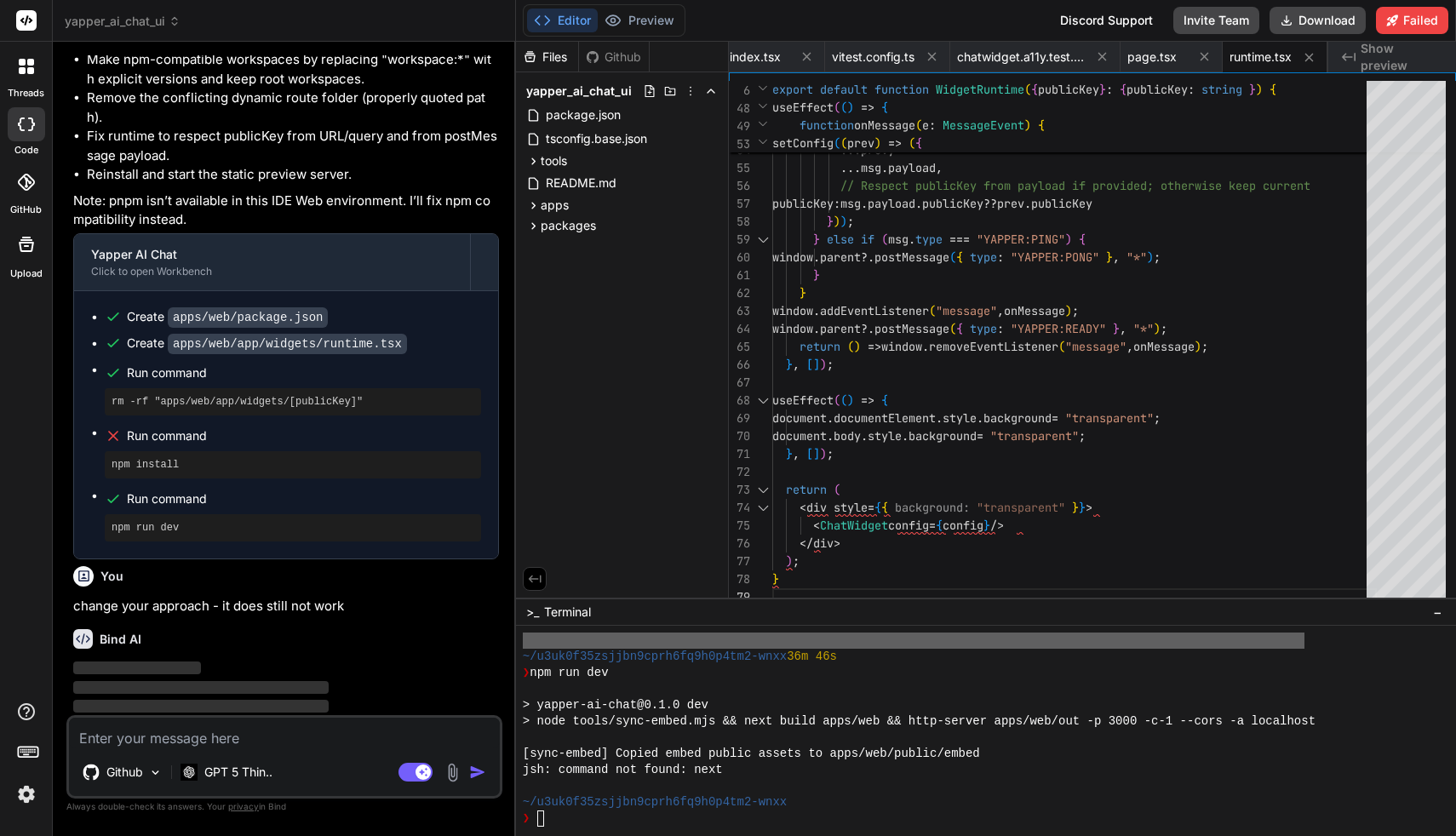
scroll to position [4696, 0]
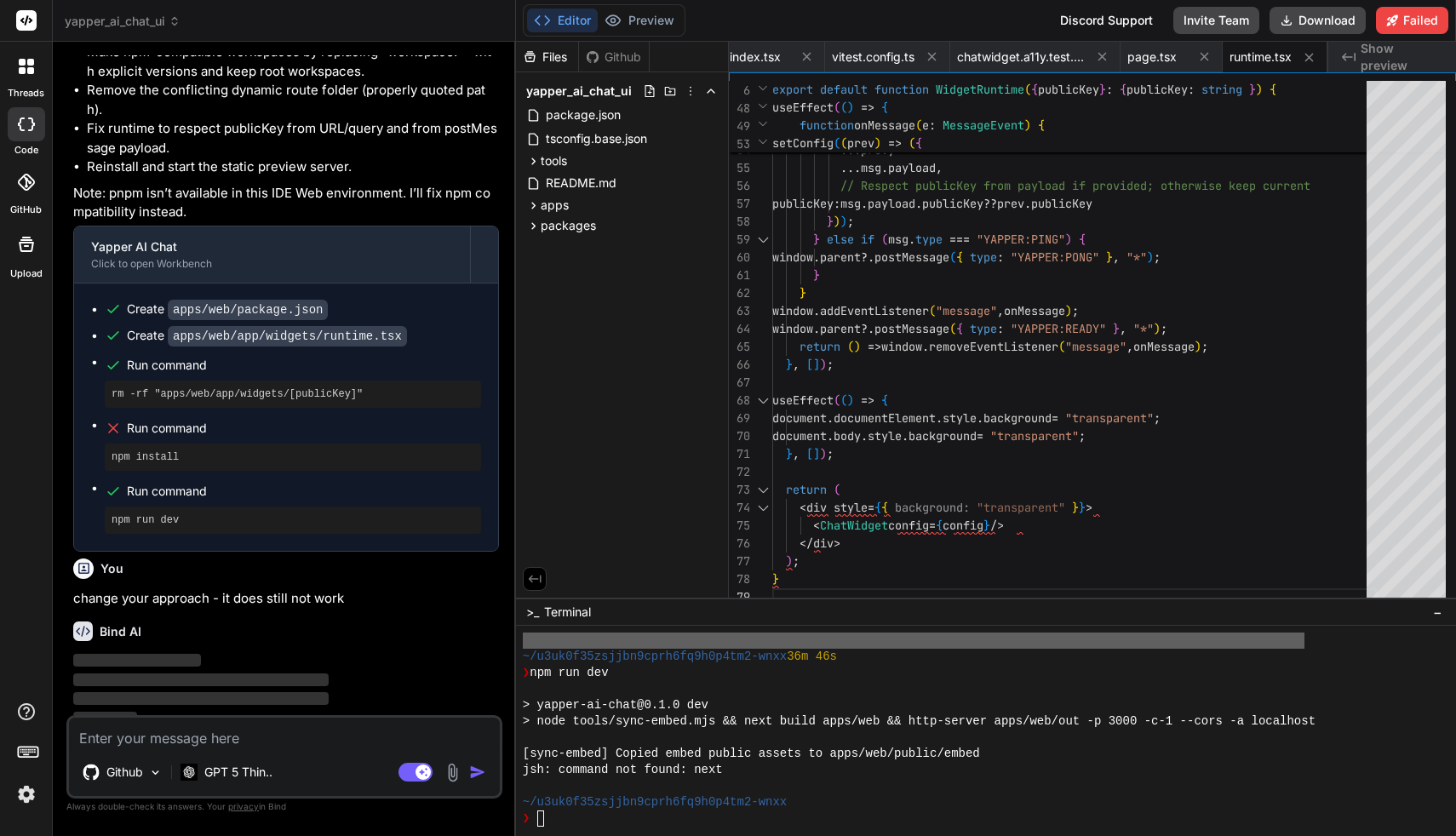
type textarea "x"
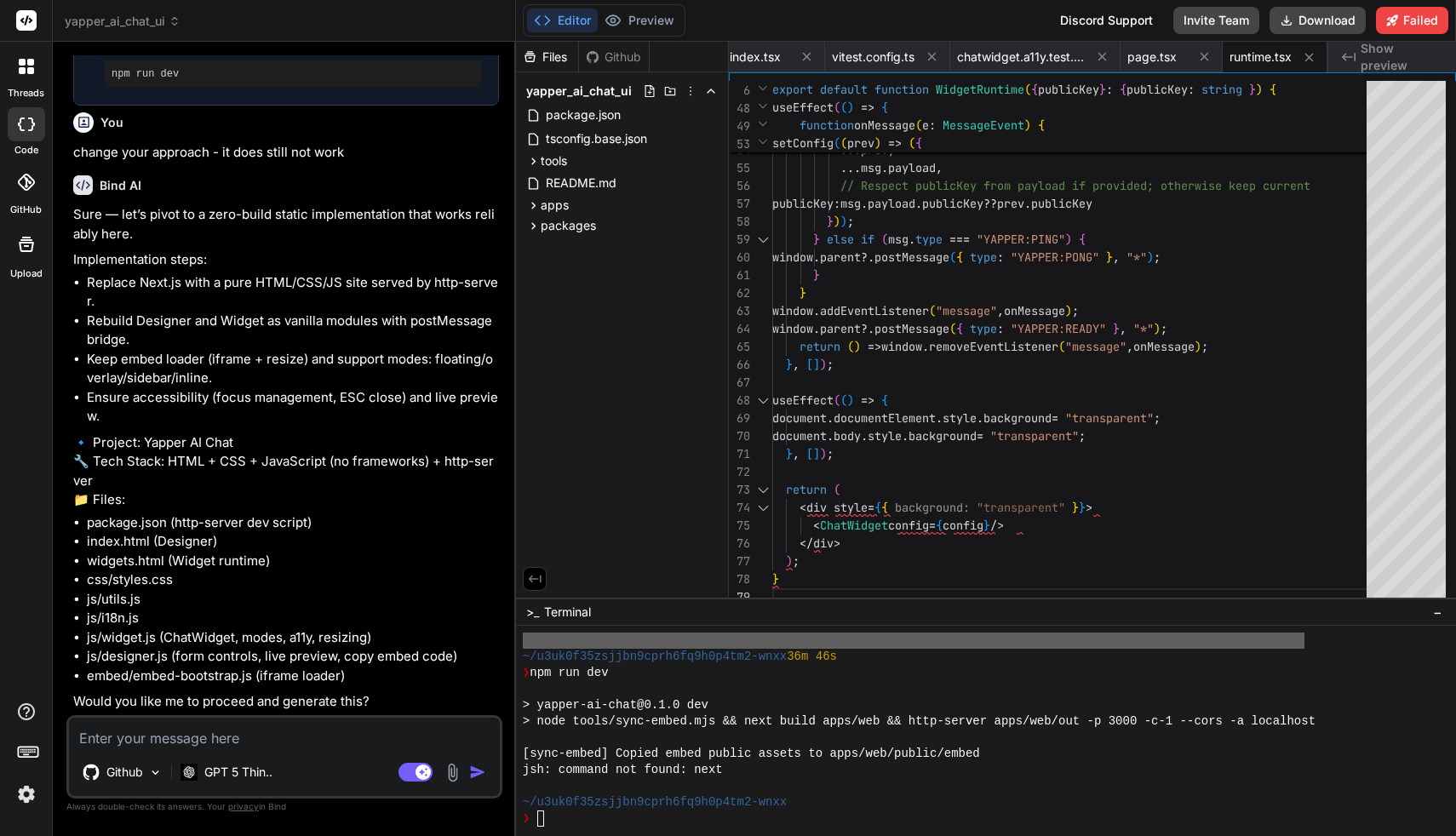
type textarea "w"
type textarea "x"
type textarea "wh"
type textarea "x"
type textarea "wha"
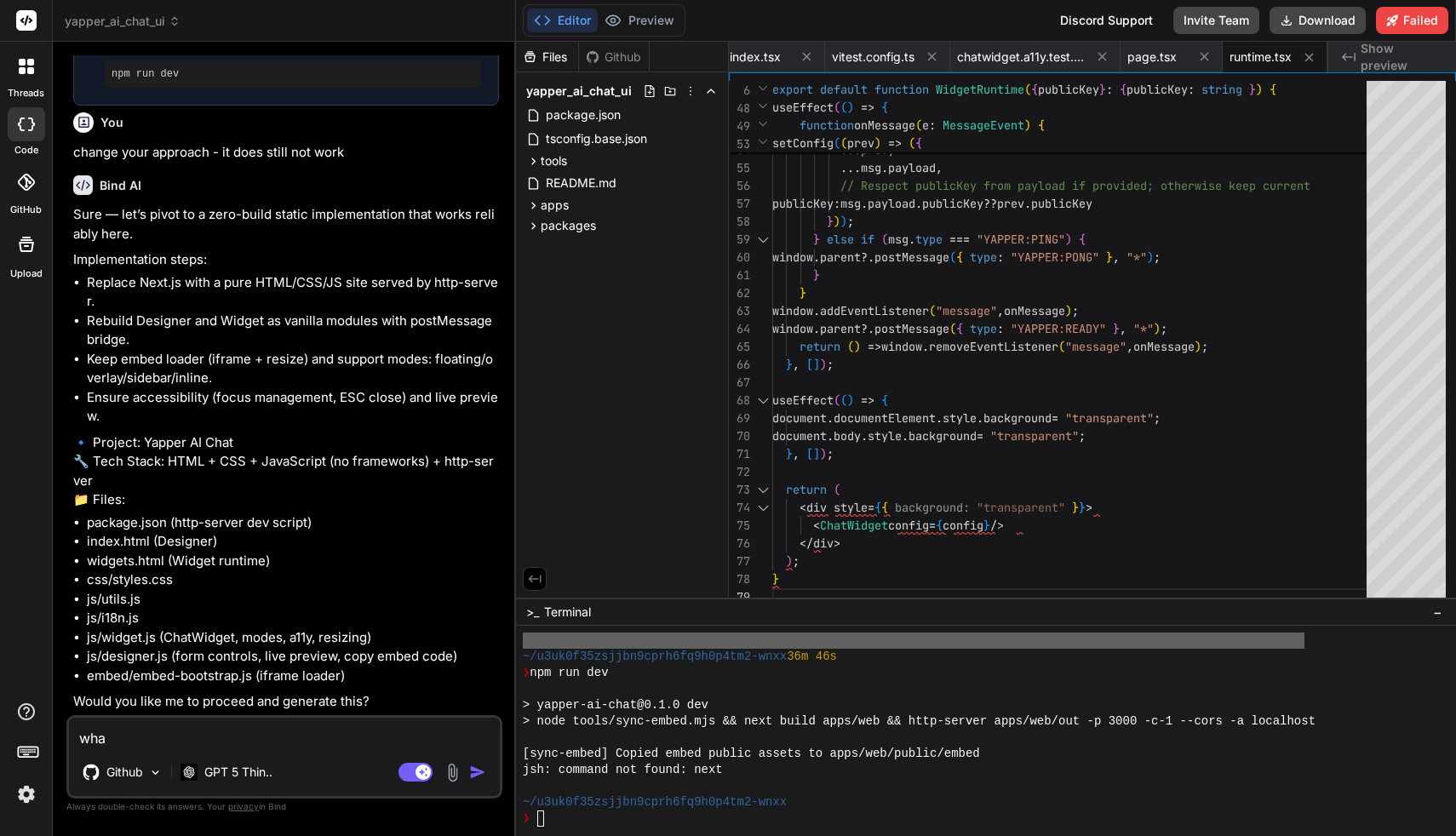
type textarea "x"
type textarea "what"
type textarea "x"
type textarea "whate"
type textarea "x"
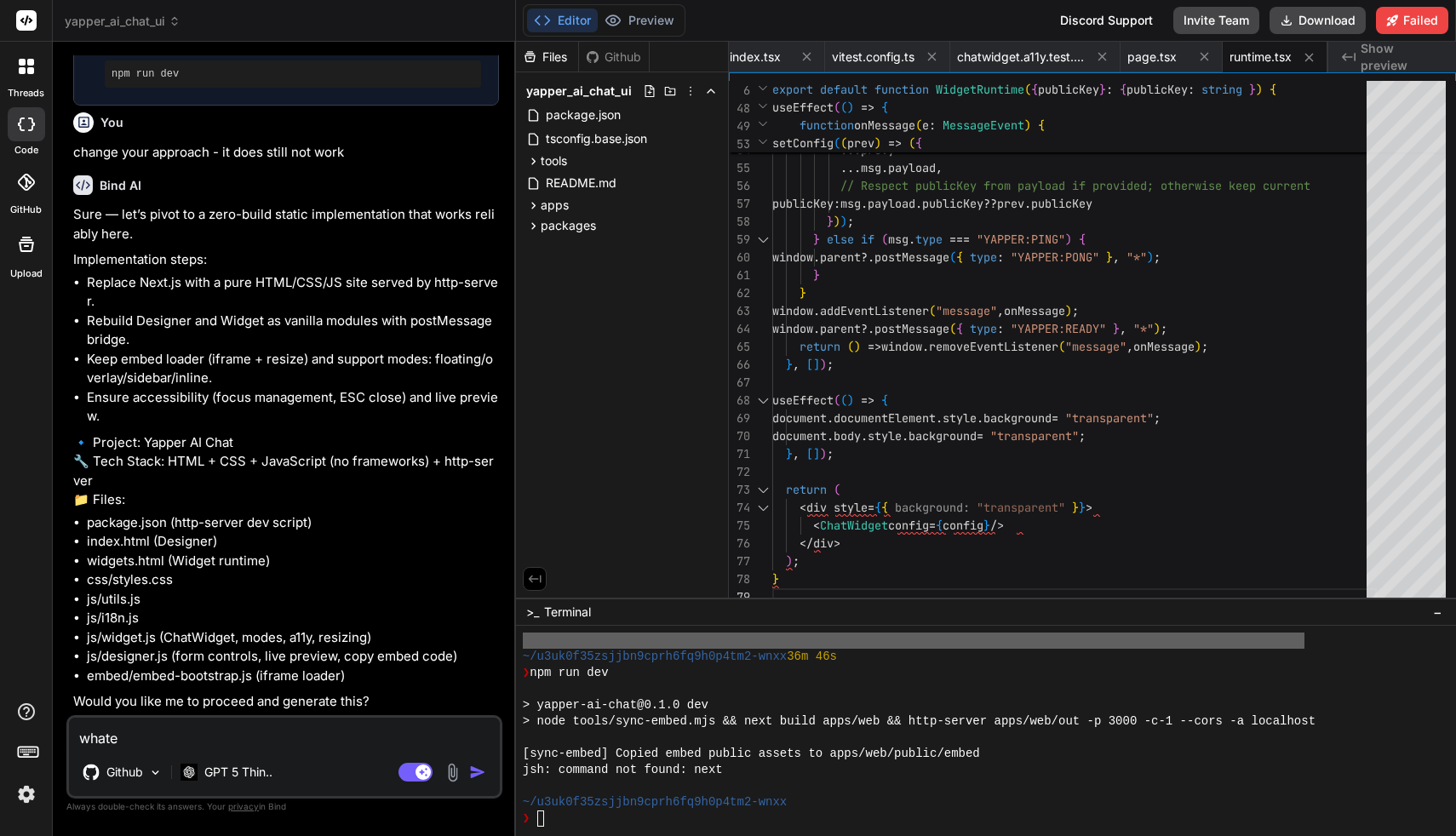
type textarea "whatev"
type textarea "x"
type textarea "whateve"
type textarea "x"
type textarea "whatever"
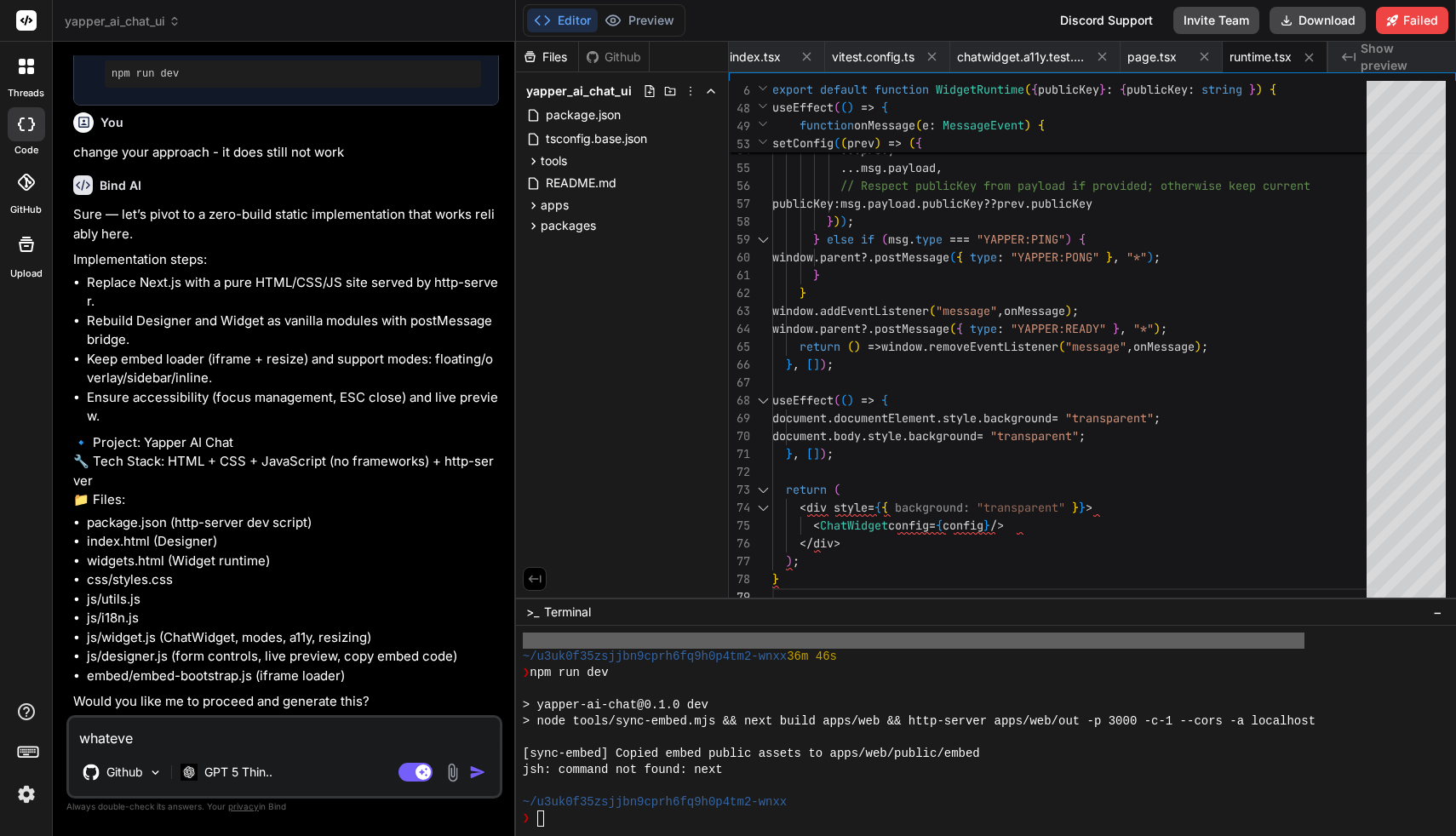
type textarea "x"
type textarea "whatever"
type textarea "x"
type textarea "whatever i"
type textarea "x"
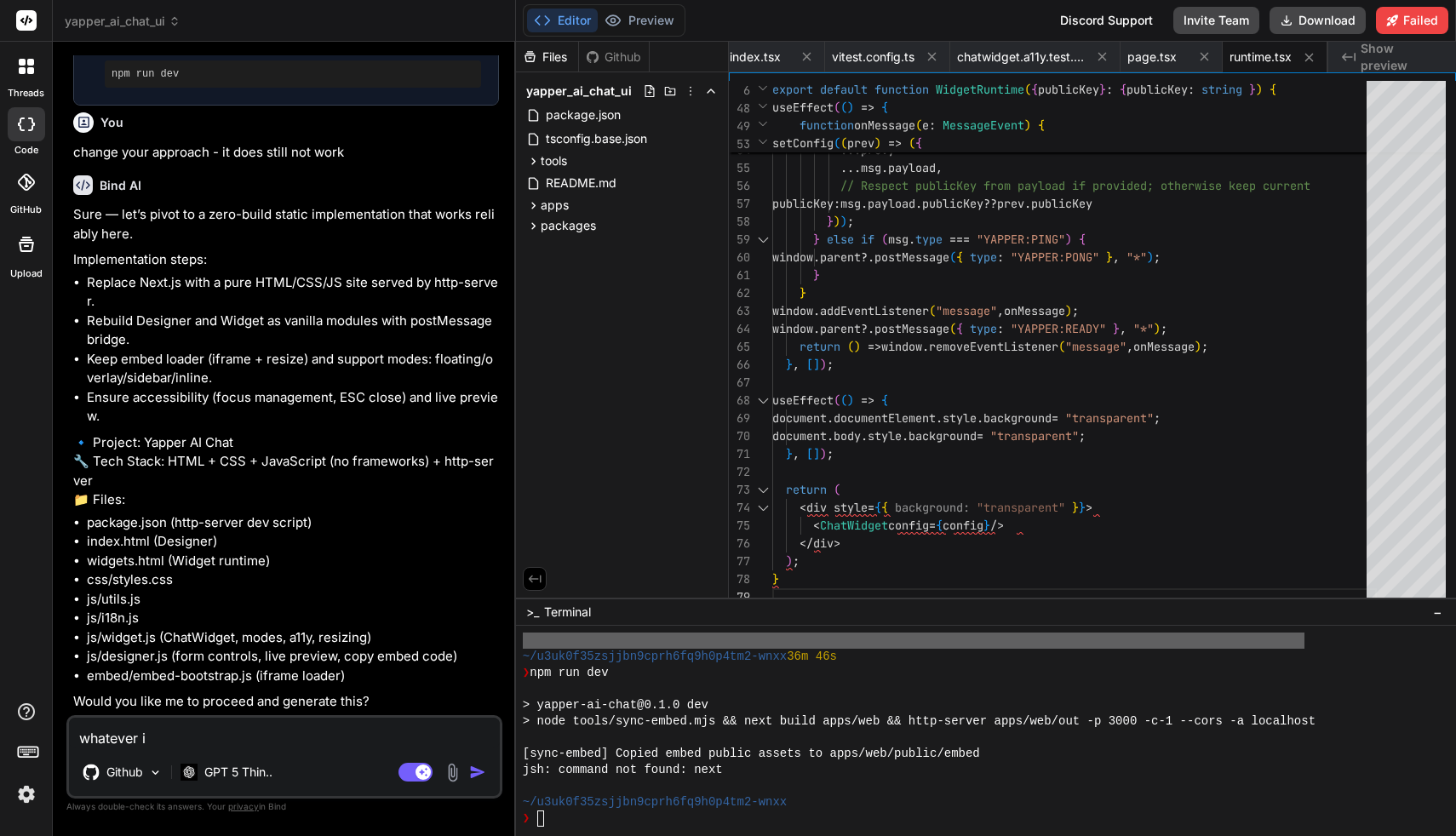
type textarea "whatever it"
type textarea "x"
type textarea "whatever it"
type textarea "x"
type textarea "whatever it t"
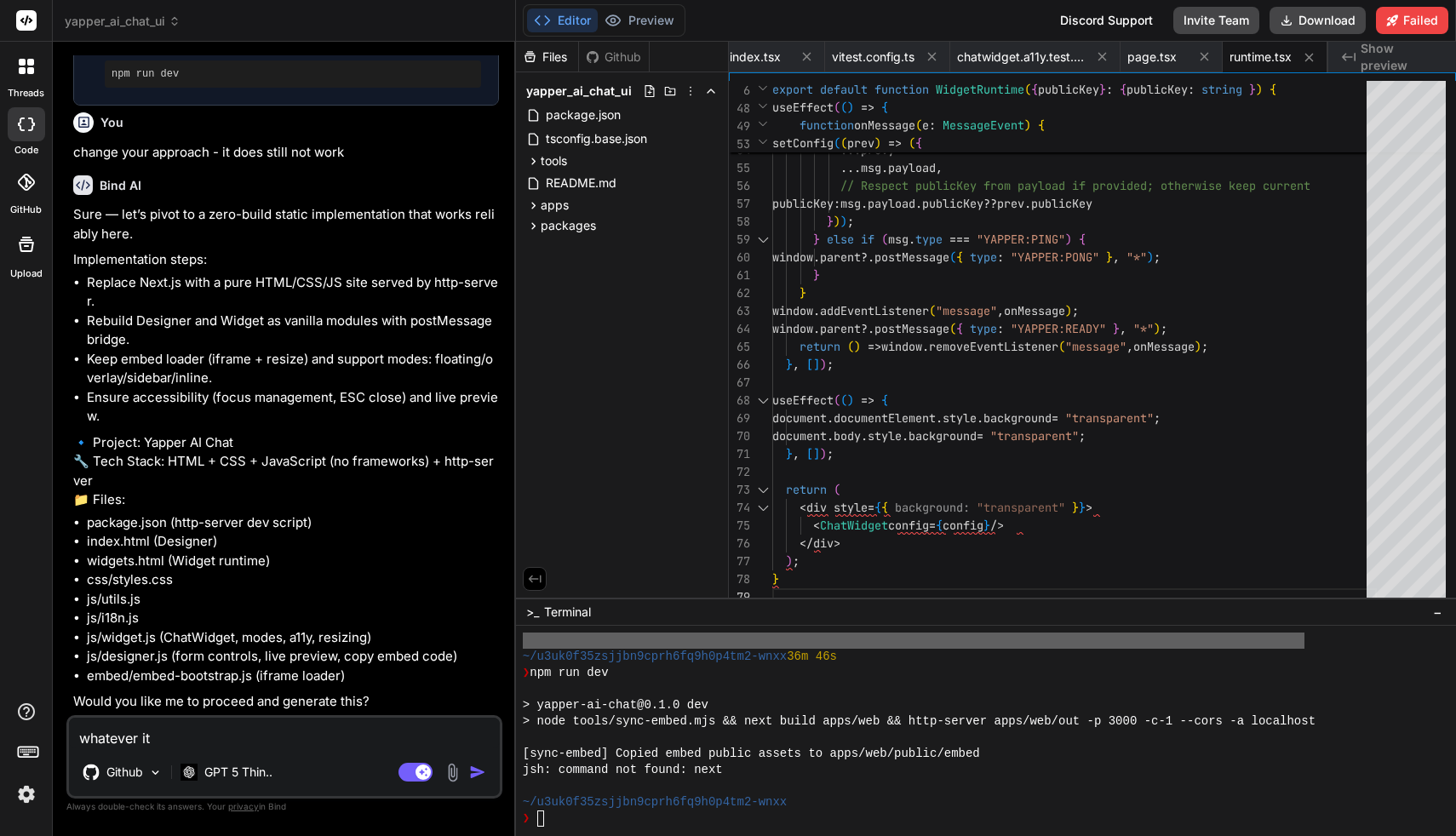
type textarea "x"
type textarea "whatever it ta"
type textarea "x"
type textarea "whatever it tak"
type textarea "x"
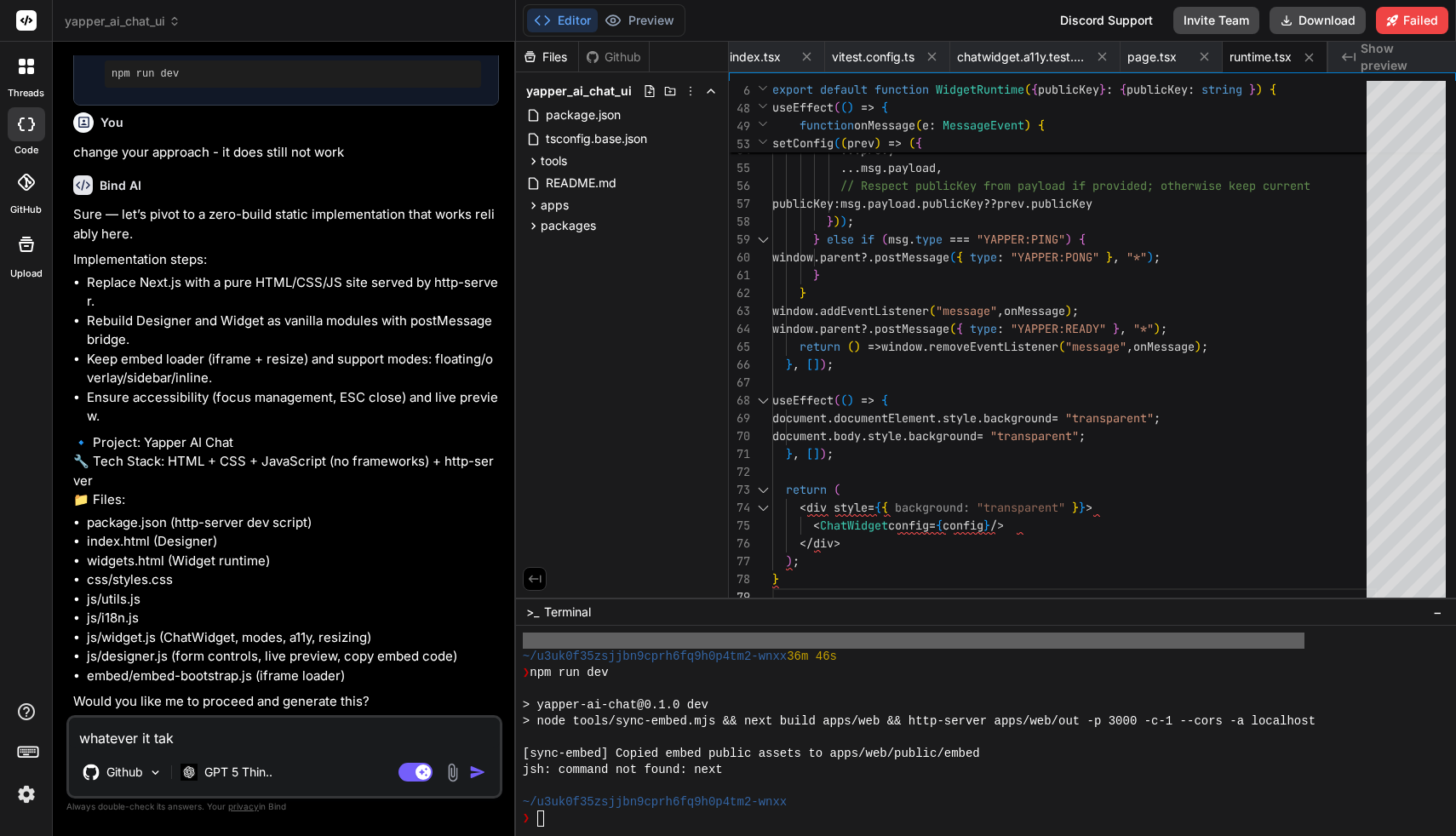
type textarea "whatever it take"
type textarea "x"
type textarea "whatever it takes"
type textarea "x"
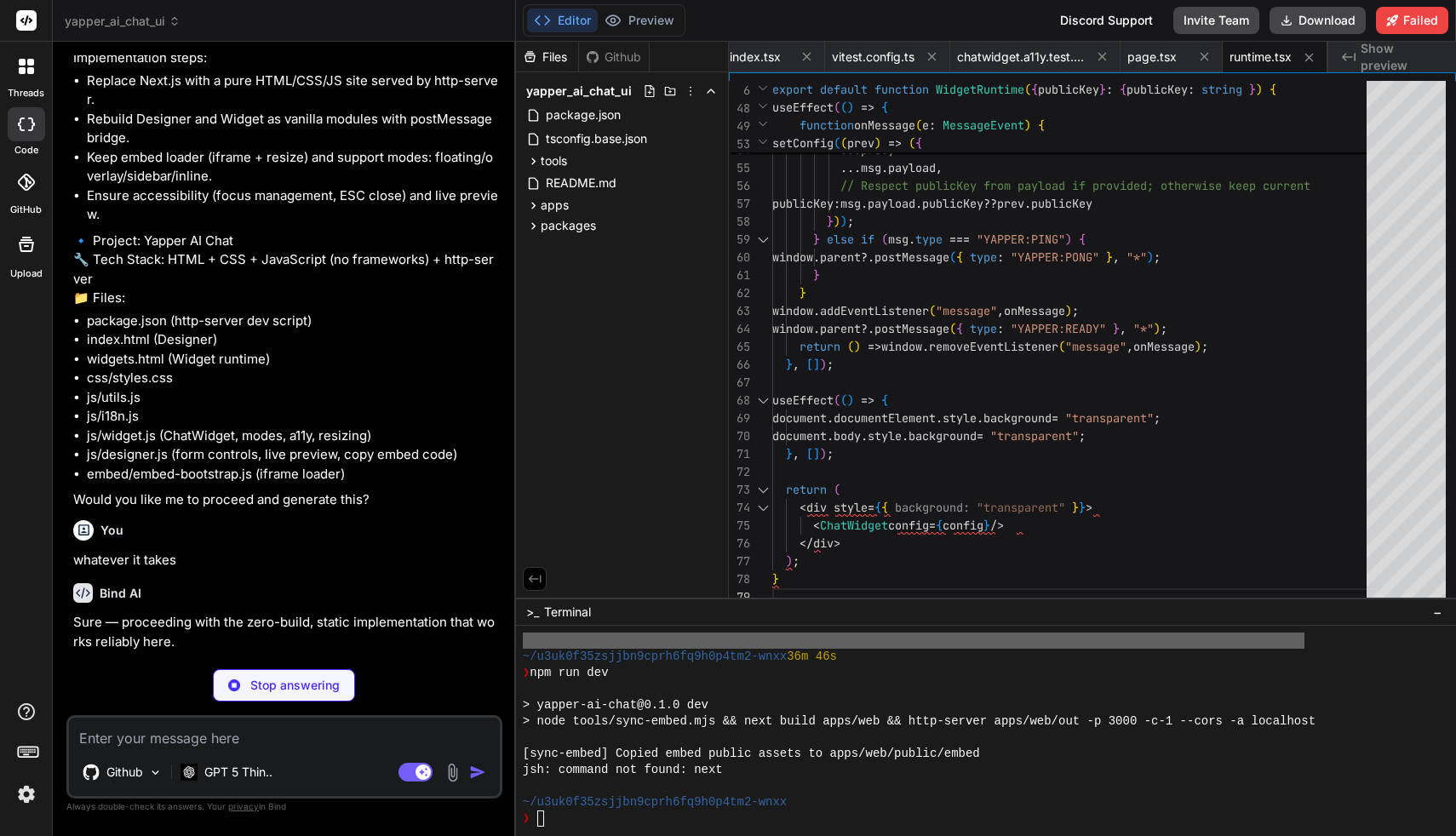
scroll to position [0, 0]
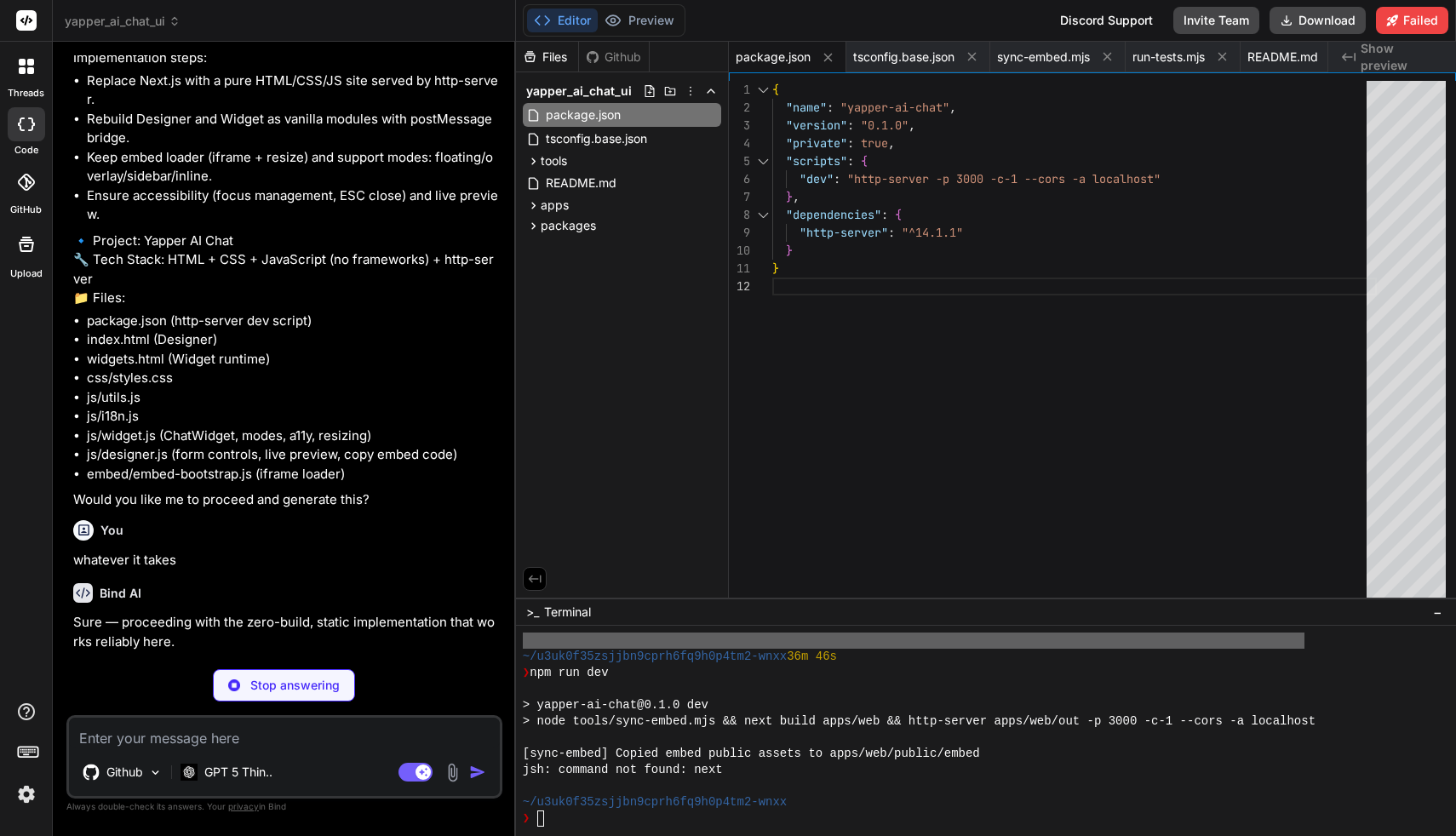
type textarea "x"
type textarea "<iframe id="preview" title="Widget Preview" src="widgets.html?pk=pk_test_123" l…"
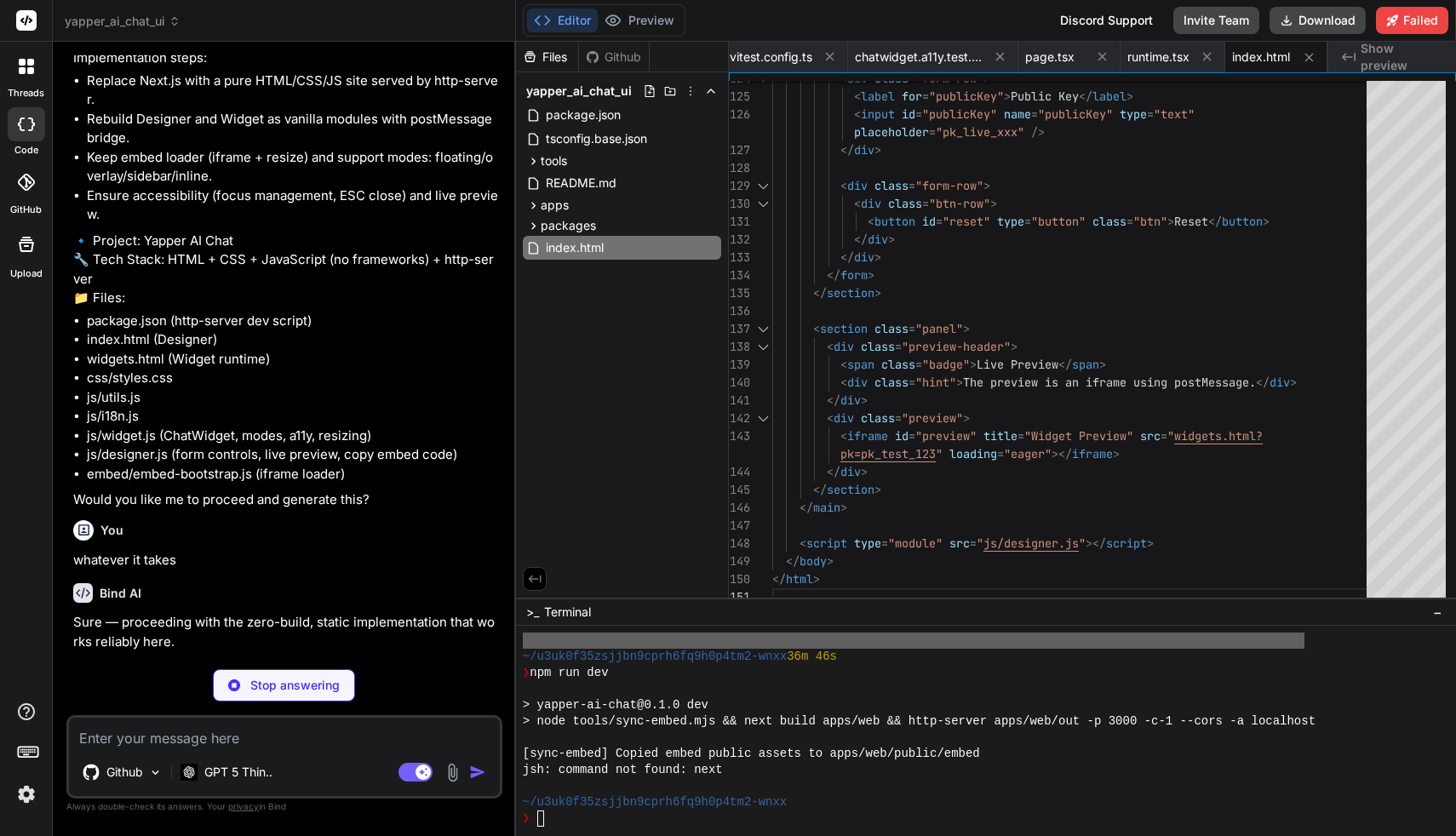
type textarea "x"
type textarea "</html>"
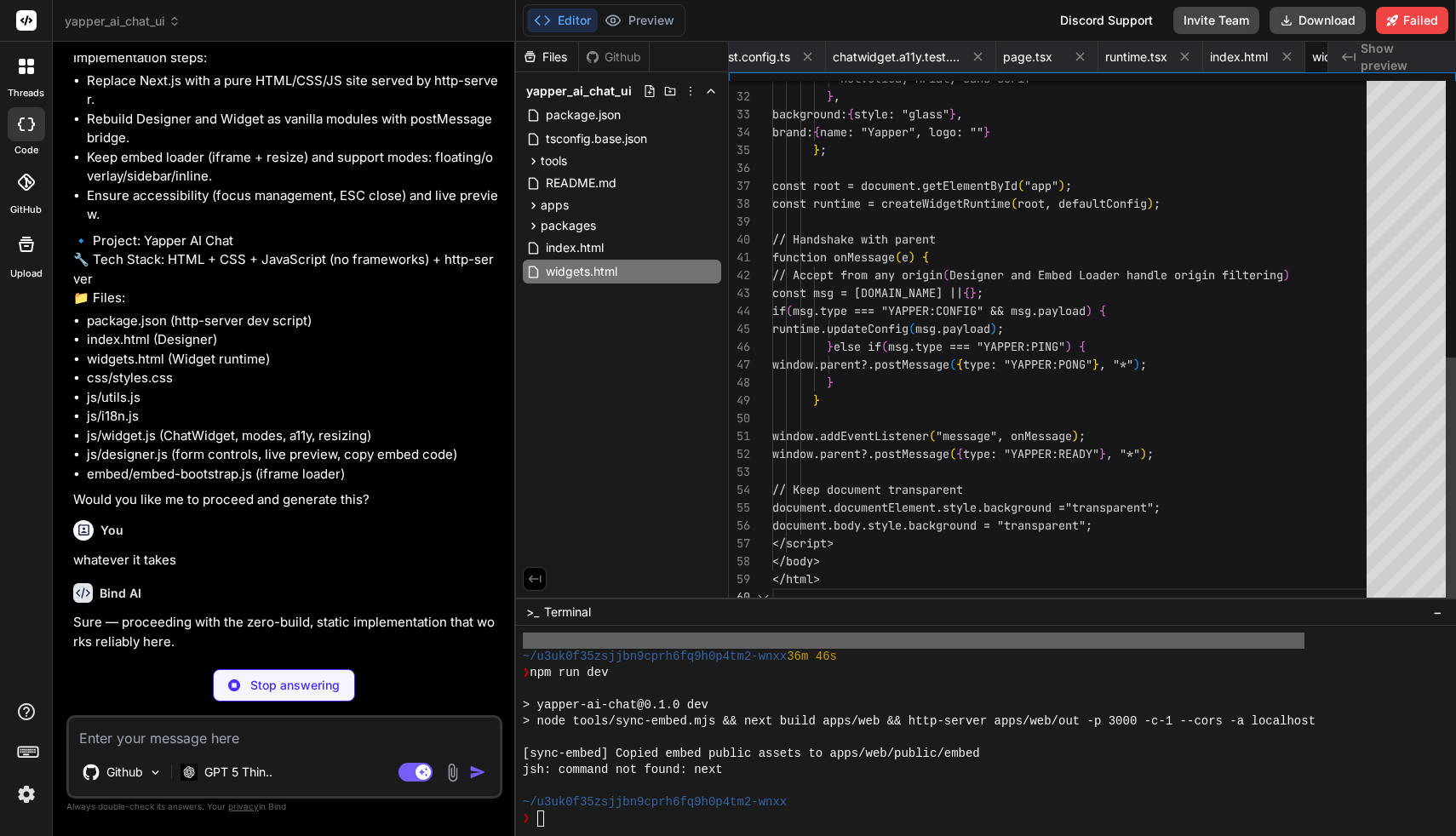
scroll to position [18, 0]
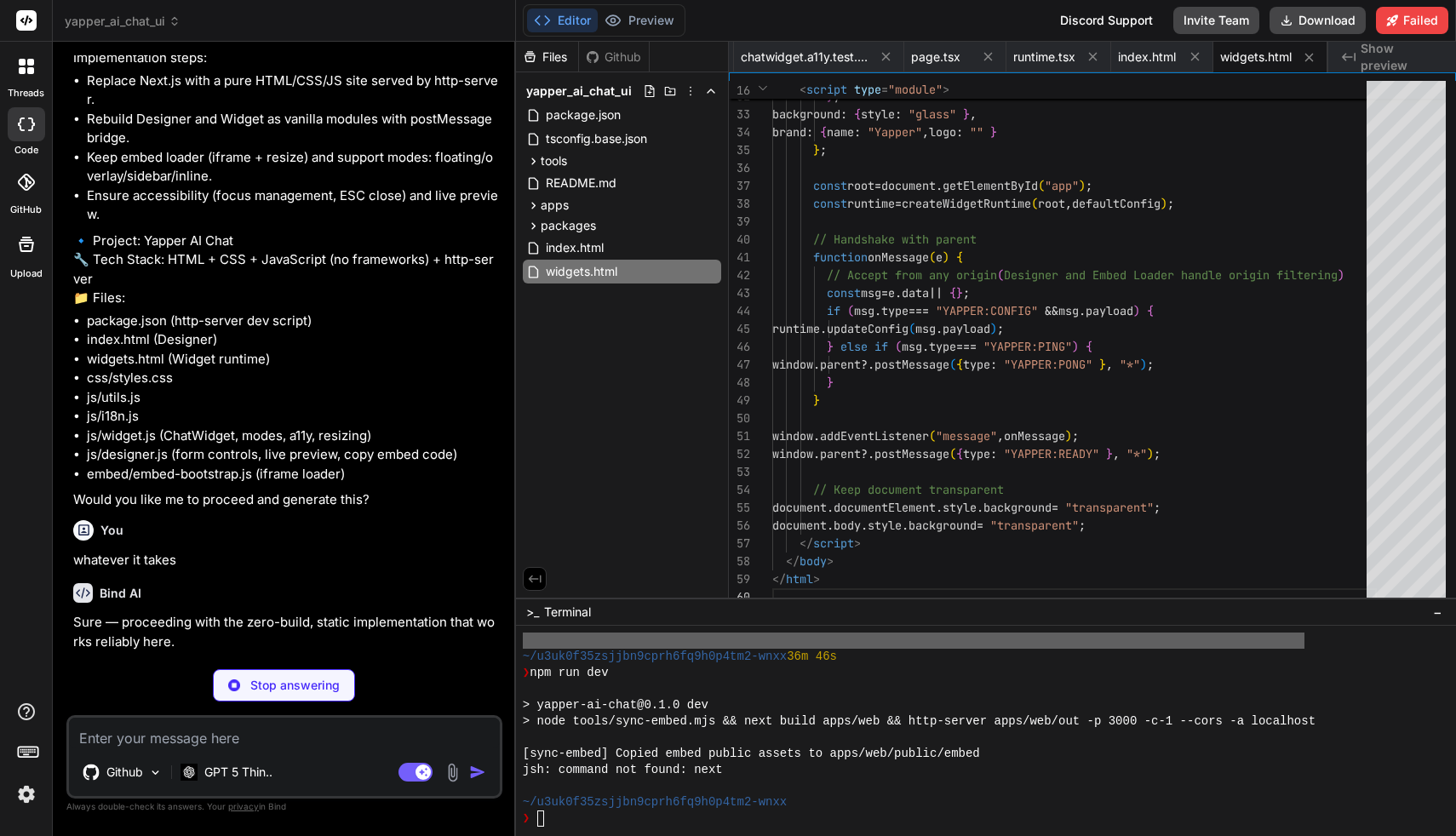
type textarea "x"
type textarea "}"
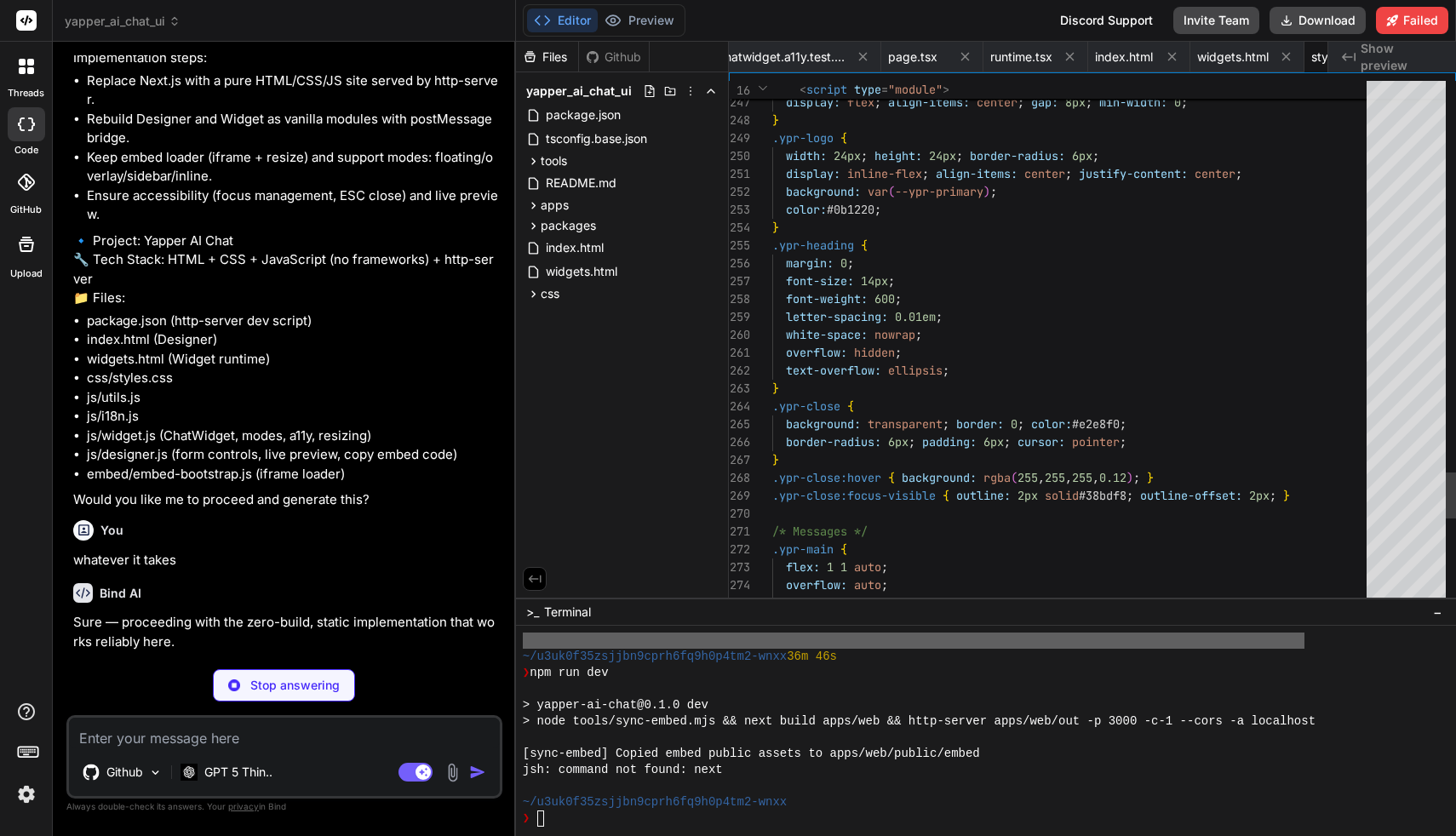
scroll to position [0, 4204]
type textarea "x"
type textarea "export function t(locale, key) { const dict = i18n[locale] || i18n.en; return d…"
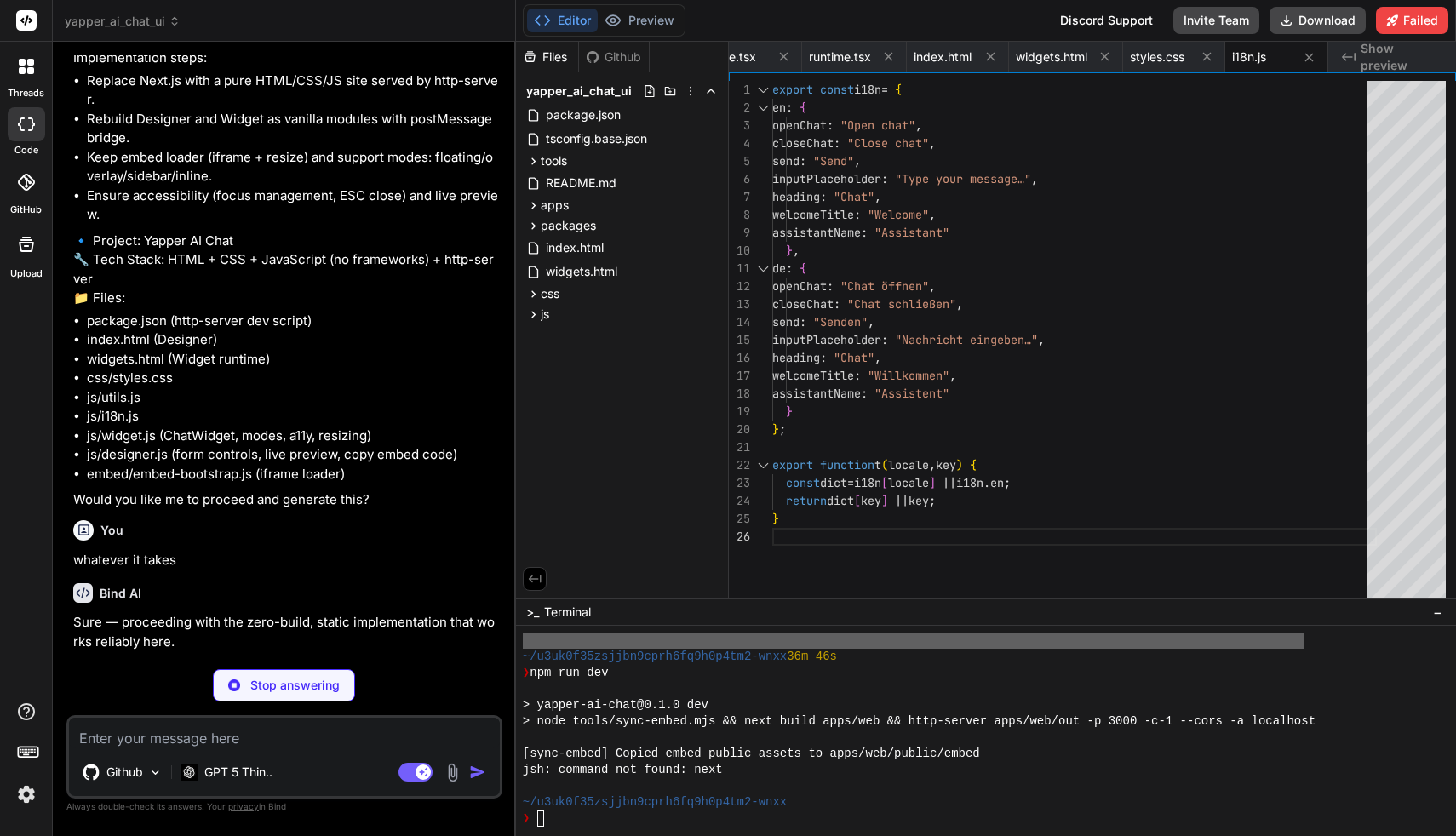
type textarea "x"
type textarea "el.addEventListener(type, handler, opts); return () => el.removeEventListener(t…"
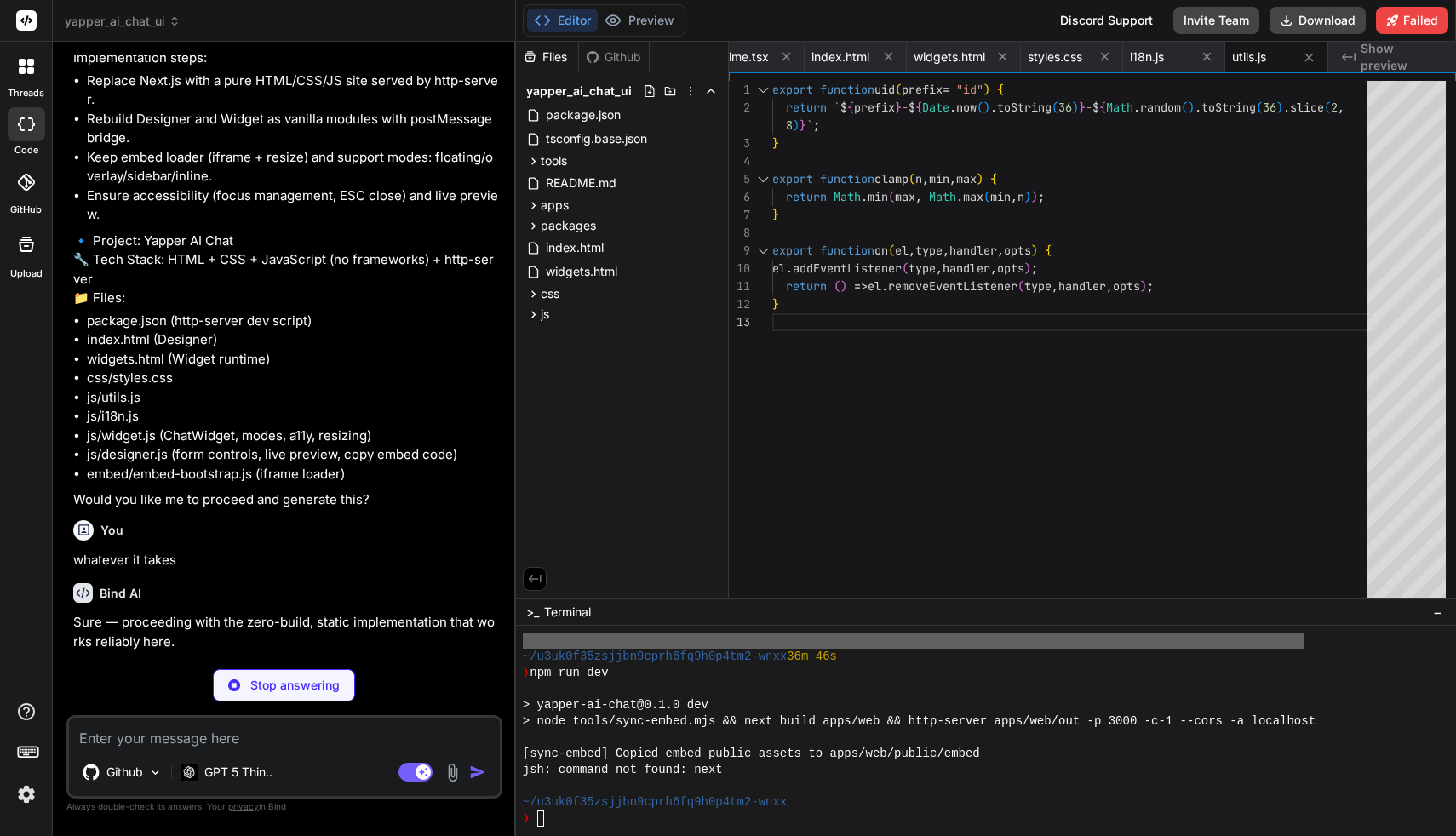
type textarea "x"
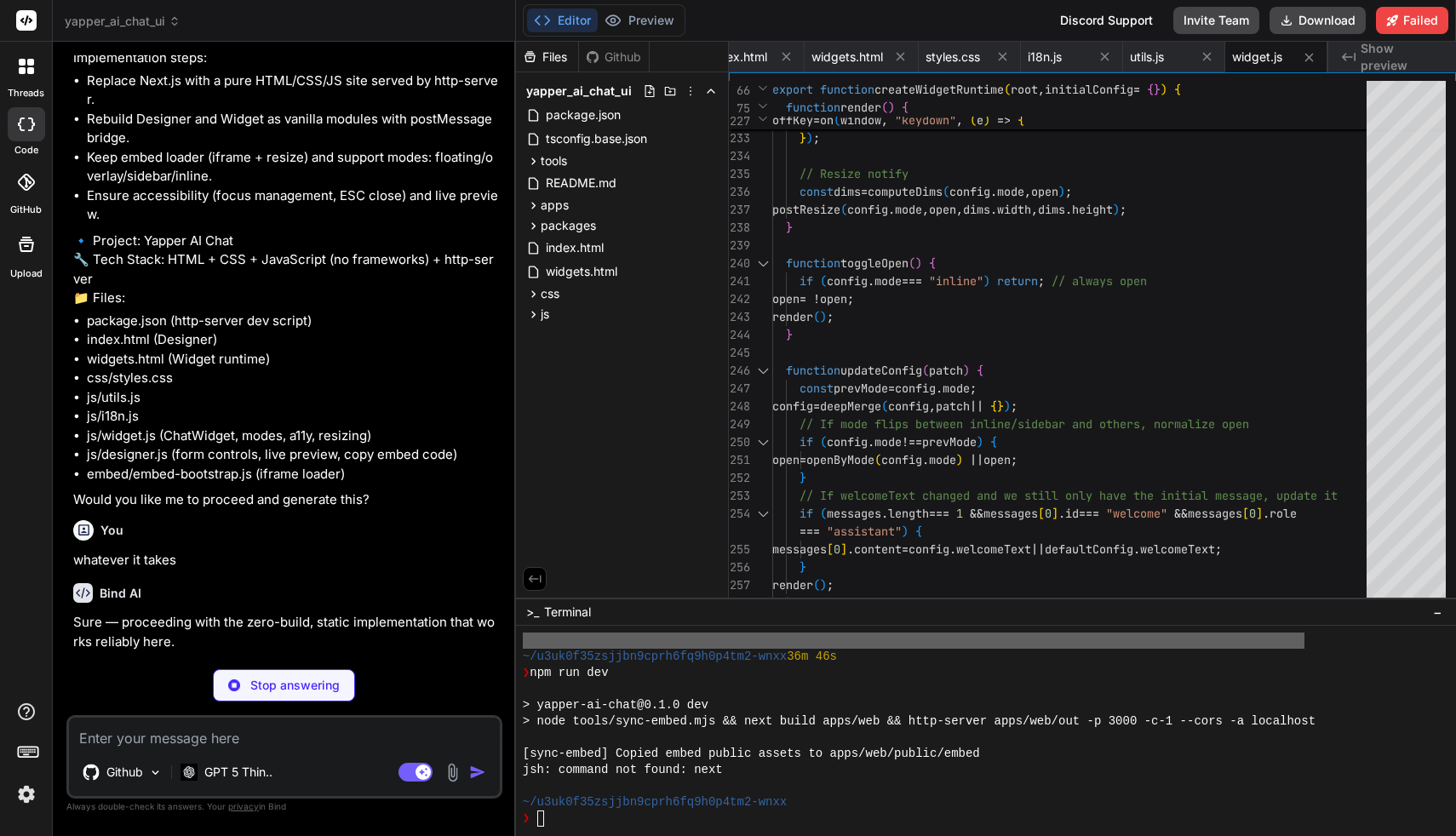
type textarea "x"
type textarea "applyToForm(); // Ensure iframe src pk reflects current config once (function s…"
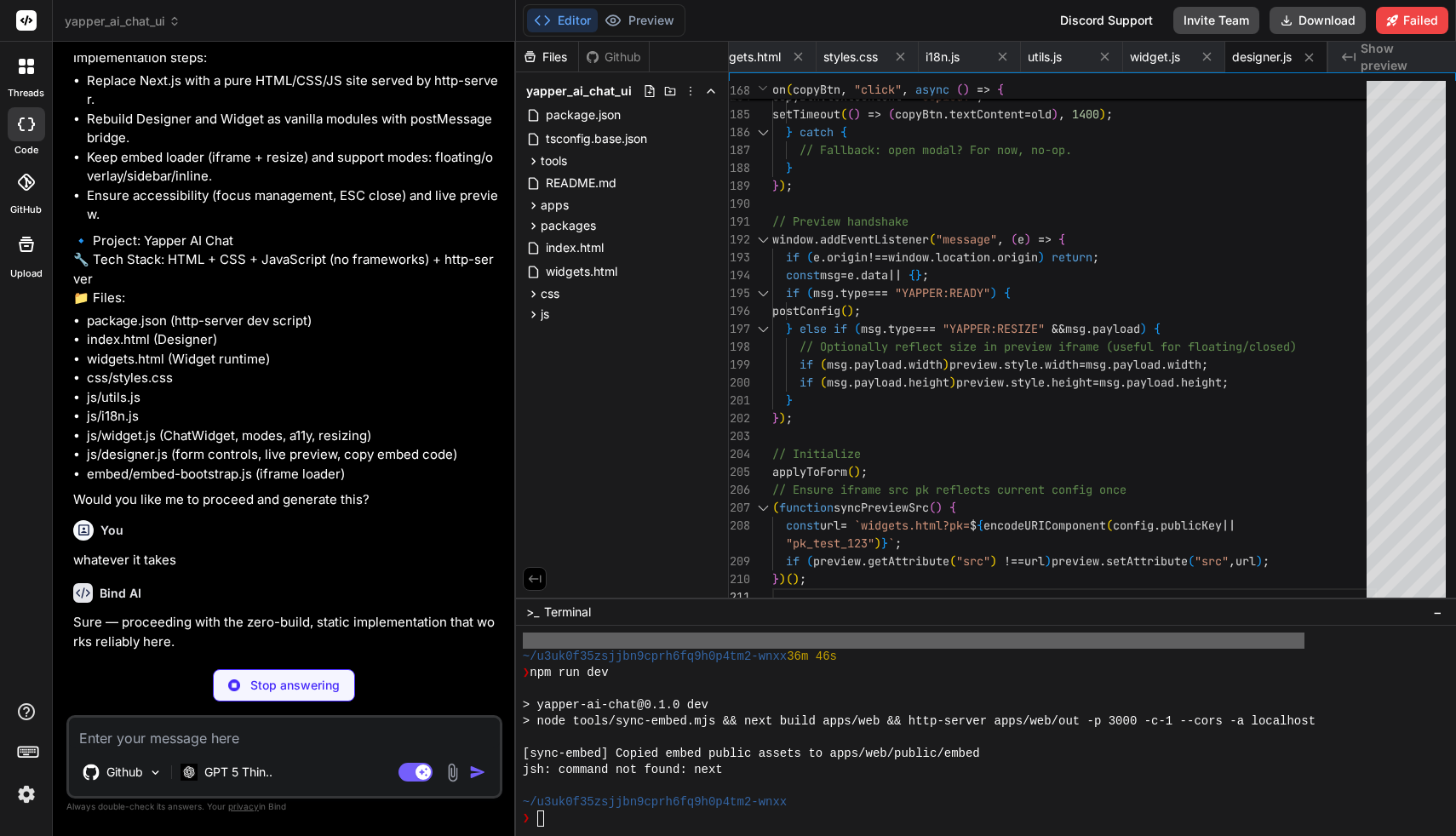
type textarea "x"
type textarea "})();"
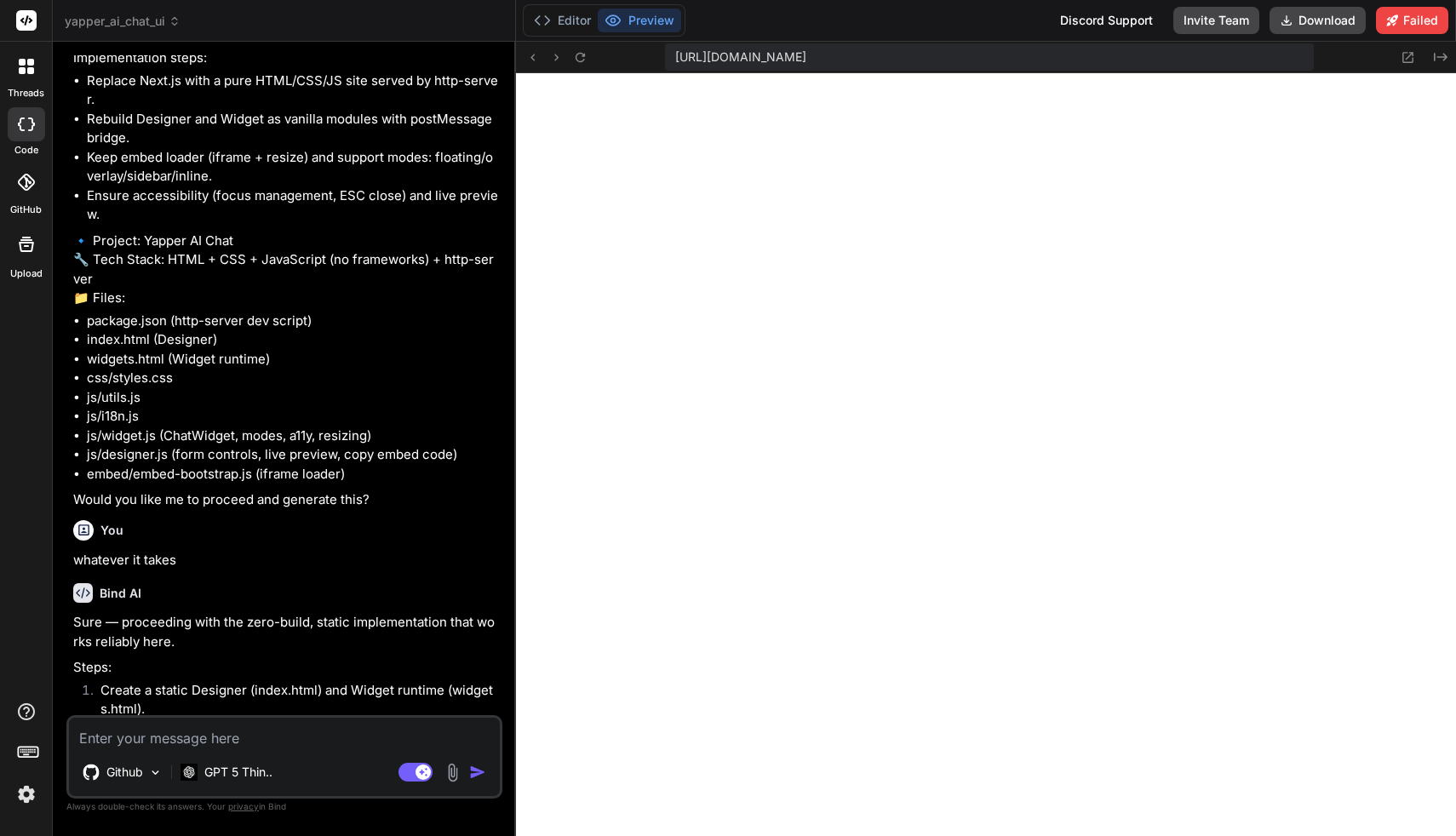
scroll to position [2863, 0]
type textarea "x"
